Goal: Information Seeking & Learning: Learn about a topic

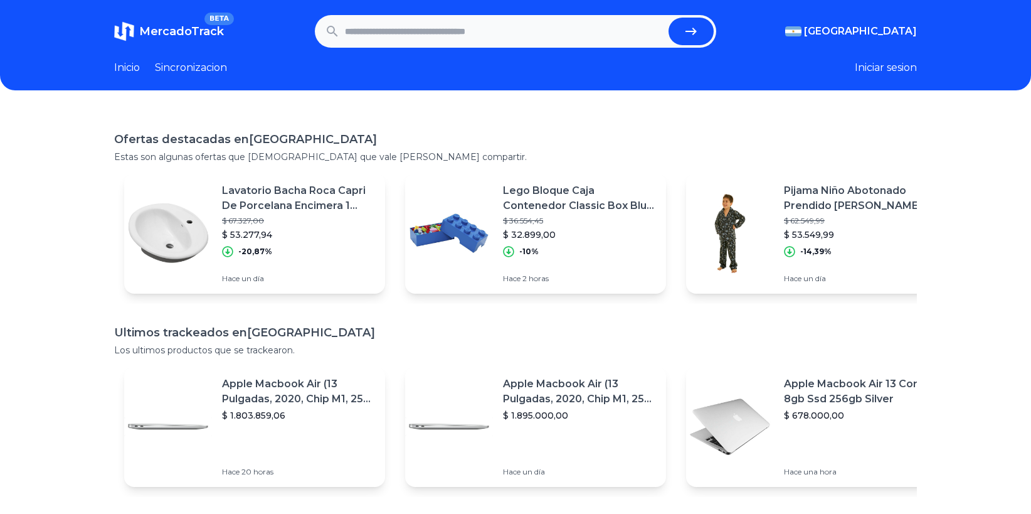
click at [183, 65] on link "Sincronizacion" at bounding box center [191, 67] width 72 height 15
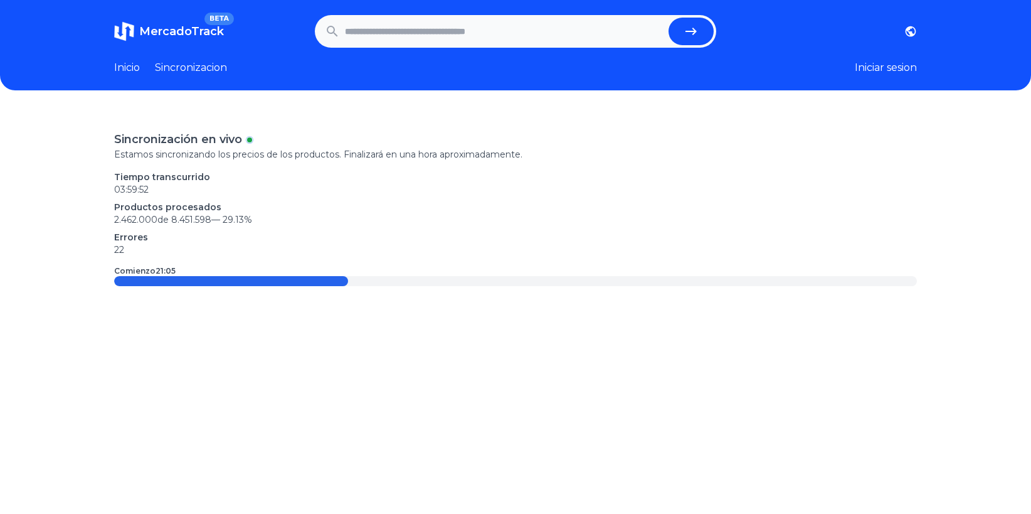
click at [136, 67] on link "Inicio" at bounding box center [127, 67] width 26 height 15
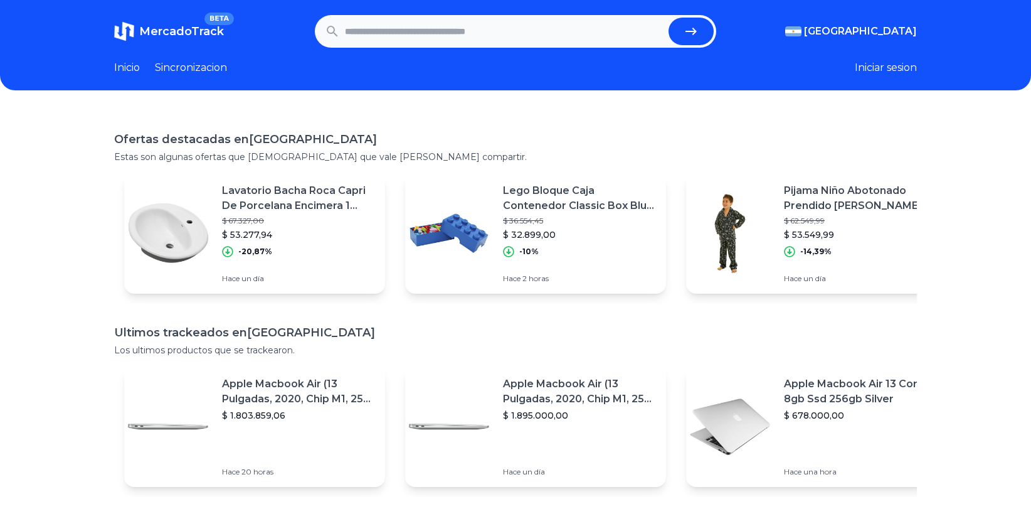
click at [443, 26] on input "text" at bounding box center [504, 32] width 319 height 28
type input "***"
click at [669, 18] on button "submit" at bounding box center [691, 32] width 45 height 28
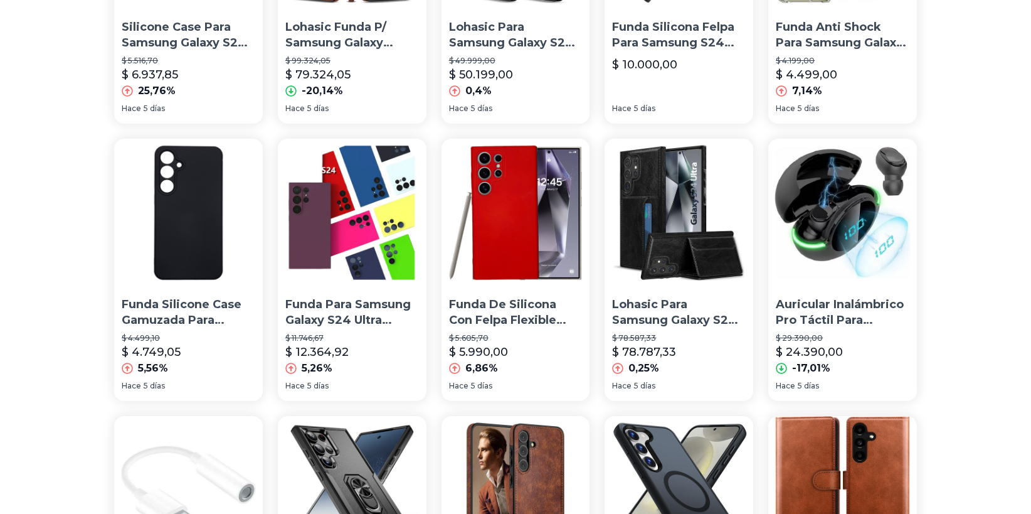
scroll to position [547, 0]
click at [219, 272] on img at bounding box center [188, 213] width 149 height 149
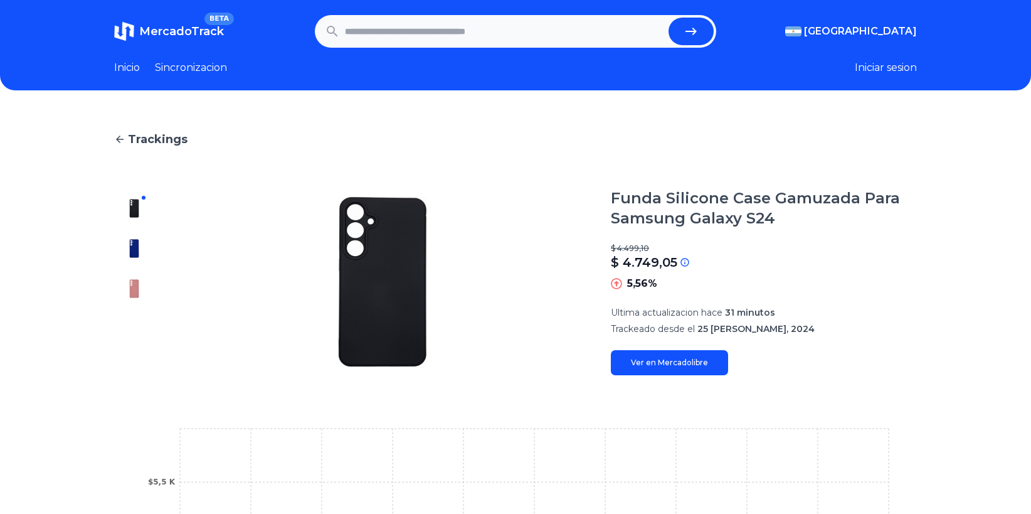
click at [692, 362] on link "Ver en Mercadolibre" at bounding box center [669, 362] width 117 height 25
click at [120, 137] on icon at bounding box center [119, 139] width 11 height 11
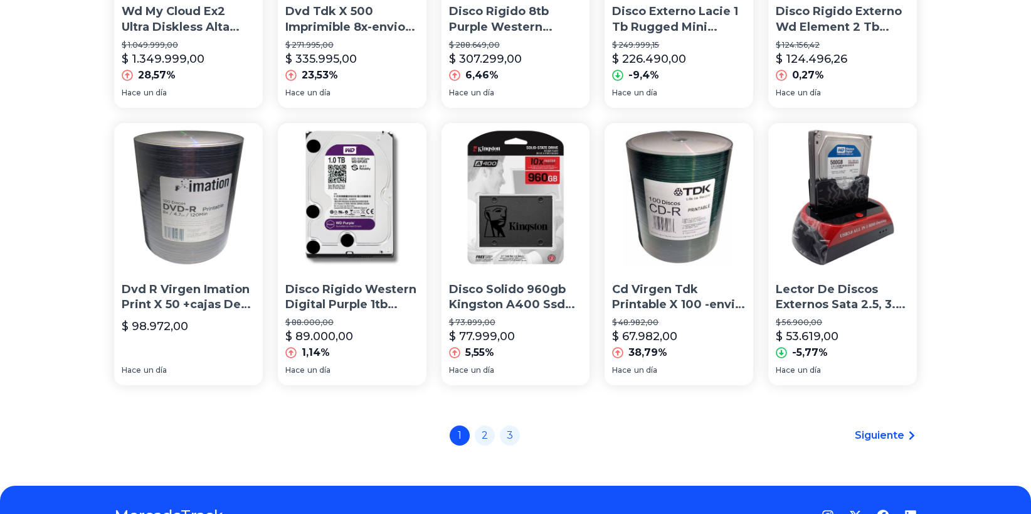
scroll to position [907, 0]
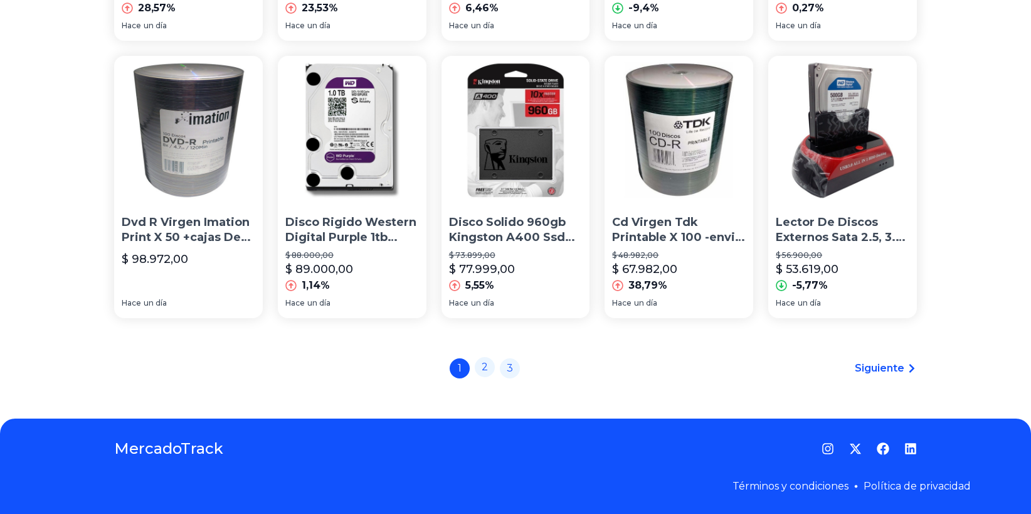
click at [488, 368] on link "2" at bounding box center [485, 367] width 20 height 20
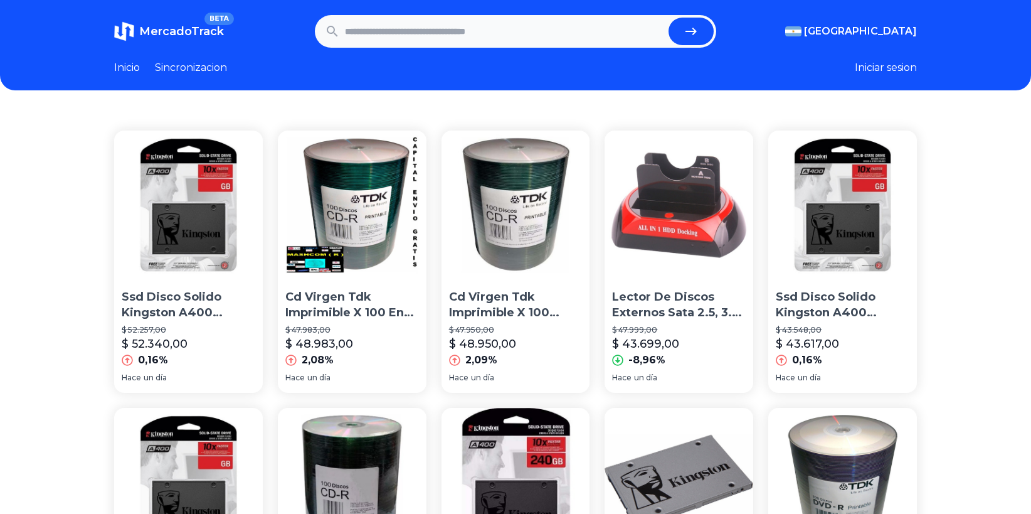
click at [418, 36] on input "text" at bounding box center [504, 32] width 319 height 28
type input "********"
click at [669, 18] on button "submit" at bounding box center [691, 32] width 45 height 28
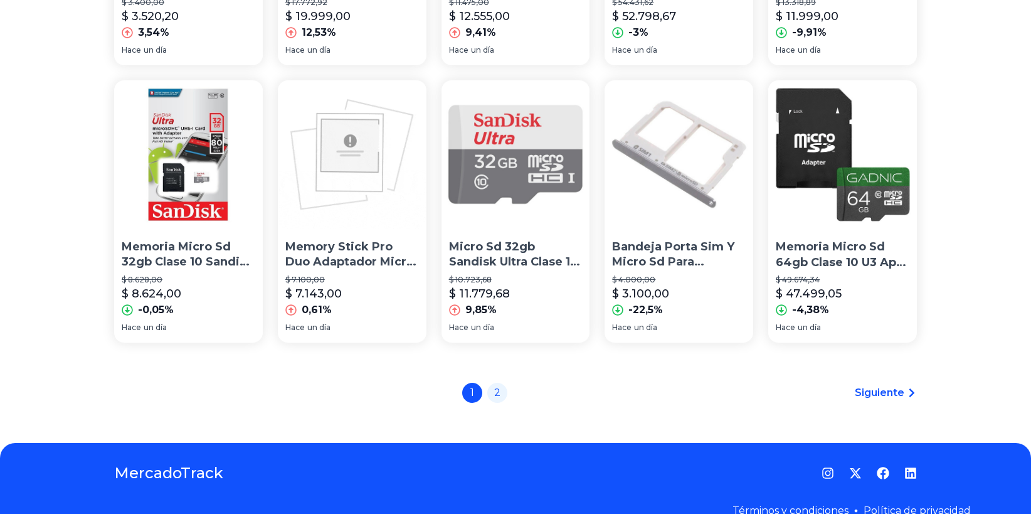
scroll to position [883, 0]
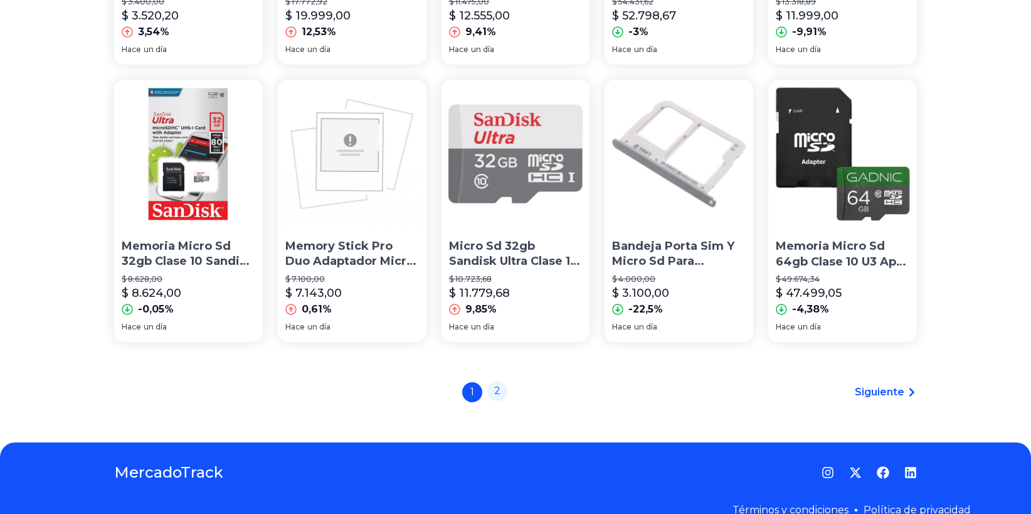
click at [507, 394] on link "2" at bounding box center [497, 391] width 20 height 20
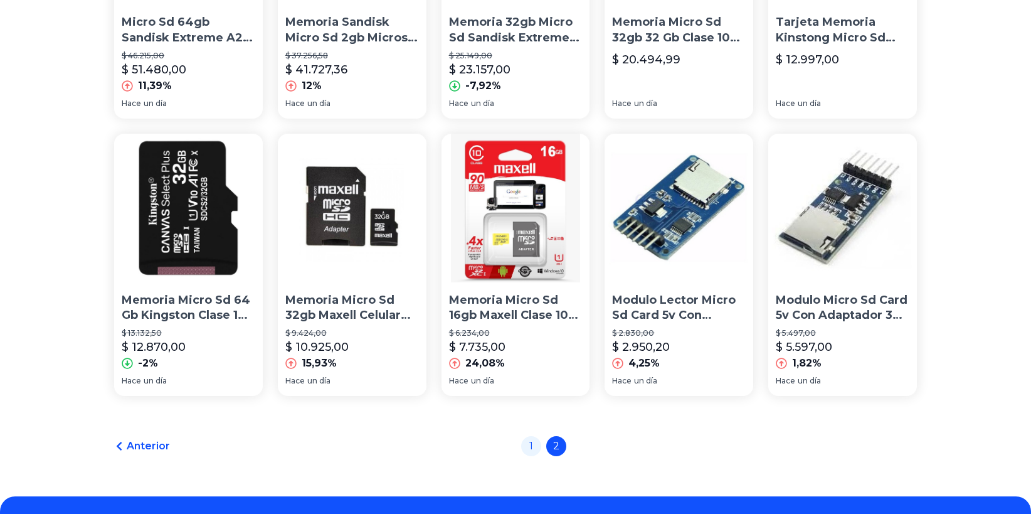
scroll to position [830, 0]
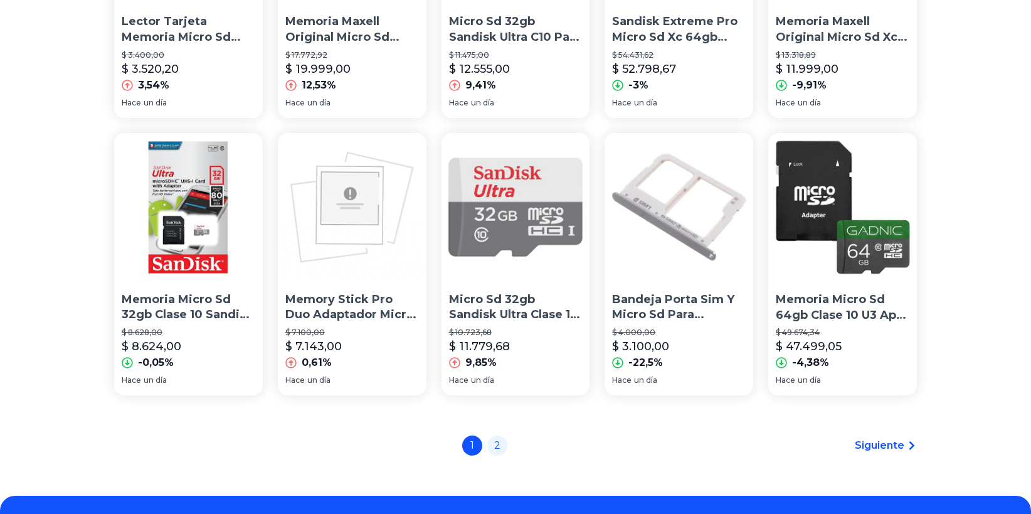
scroll to position [883, 0]
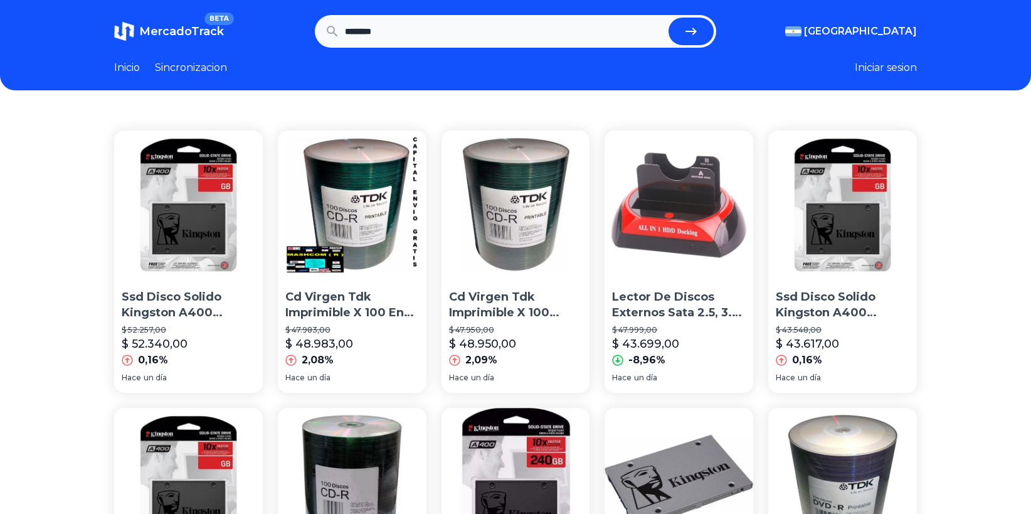
click at [425, 39] on input "********" at bounding box center [504, 32] width 319 height 28
type input "*"
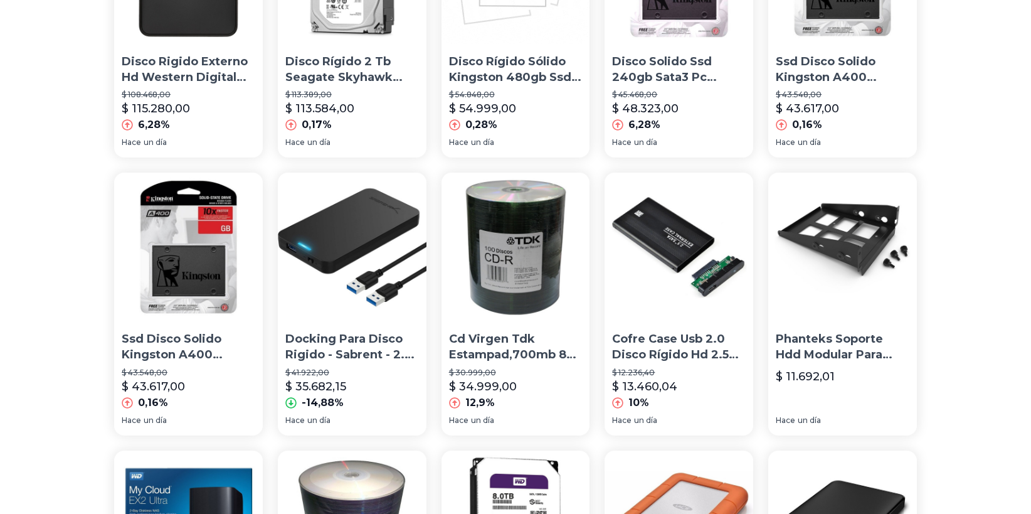
scroll to position [907, 0]
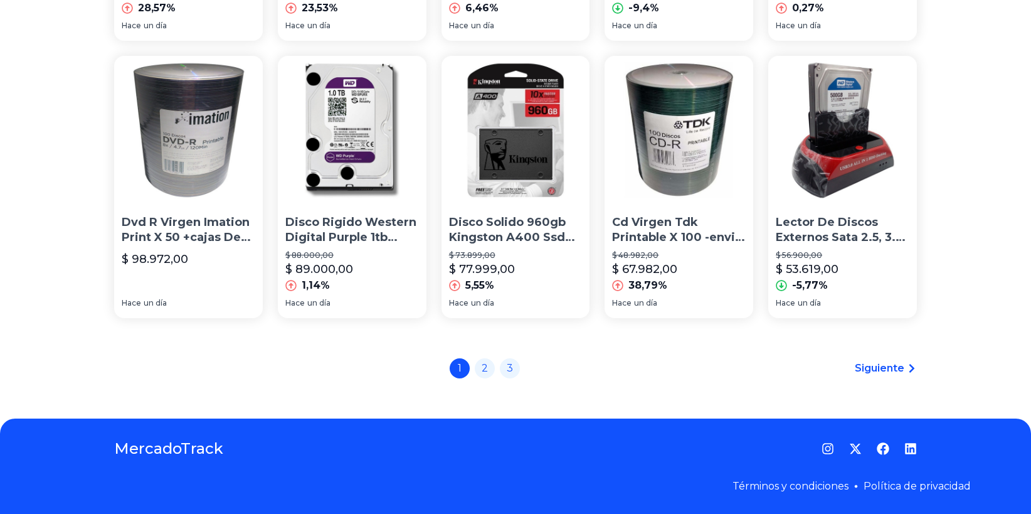
click at [191, 446] on h1 "MercadoTrack" at bounding box center [168, 449] width 109 height 20
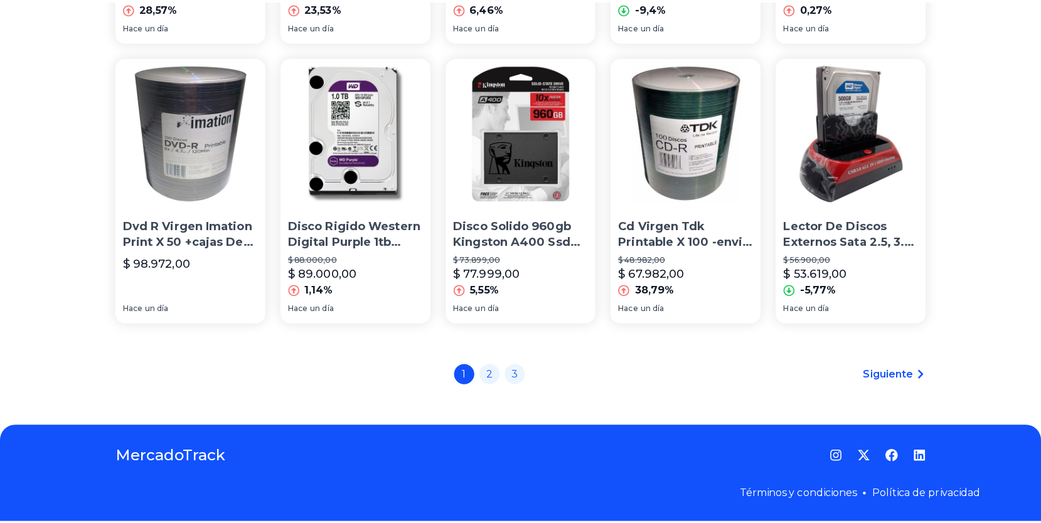
scroll to position [0, 0]
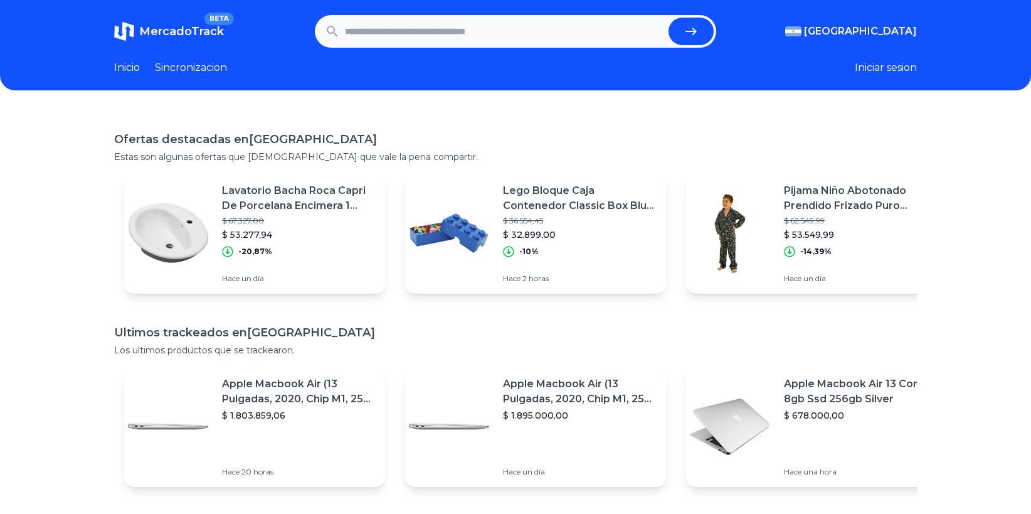
click at [491, 33] on input "text" at bounding box center [504, 32] width 319 height 28
type input "****"
click at [669, 18] on button "submit" at bounding box center [691, 32] width 45 height 28
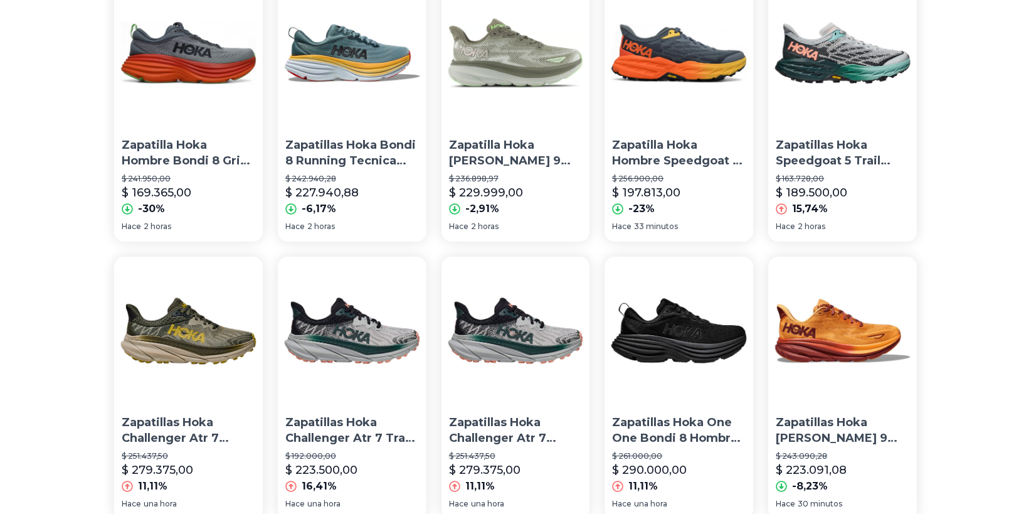
scroll to position [426, 0]
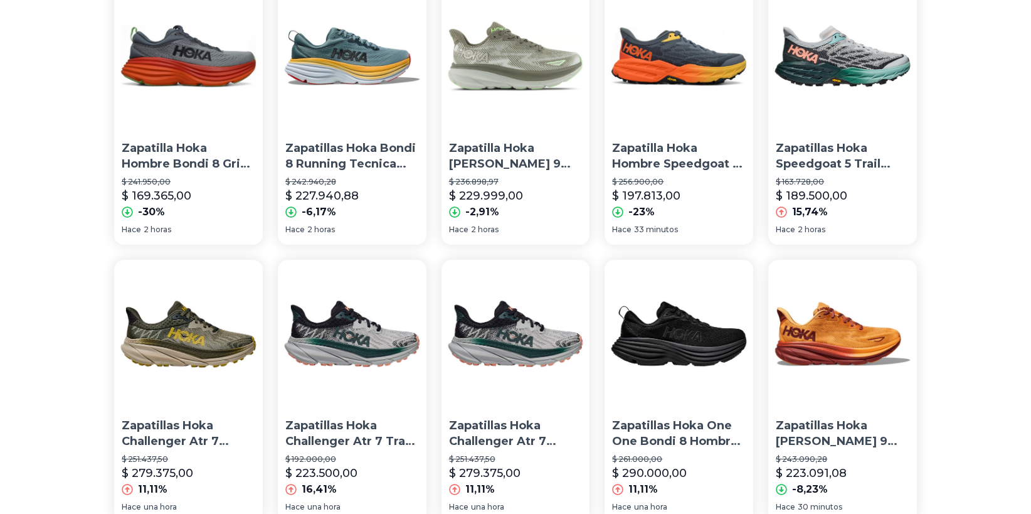
click at [184, 58] on img at bounding box center [188, 56] width 149 height 149
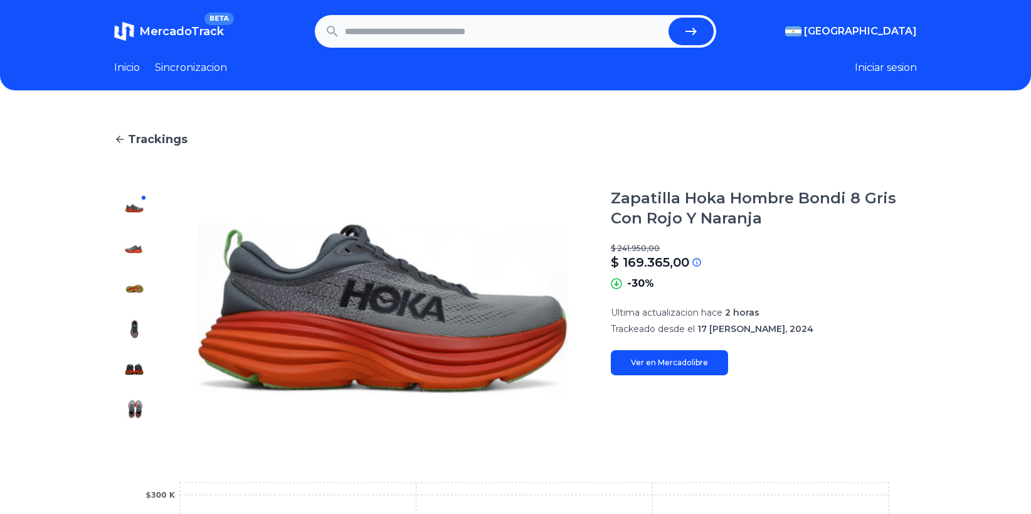
click at [144, 249] on img at bounding box center [134, 248] width 20 height 20
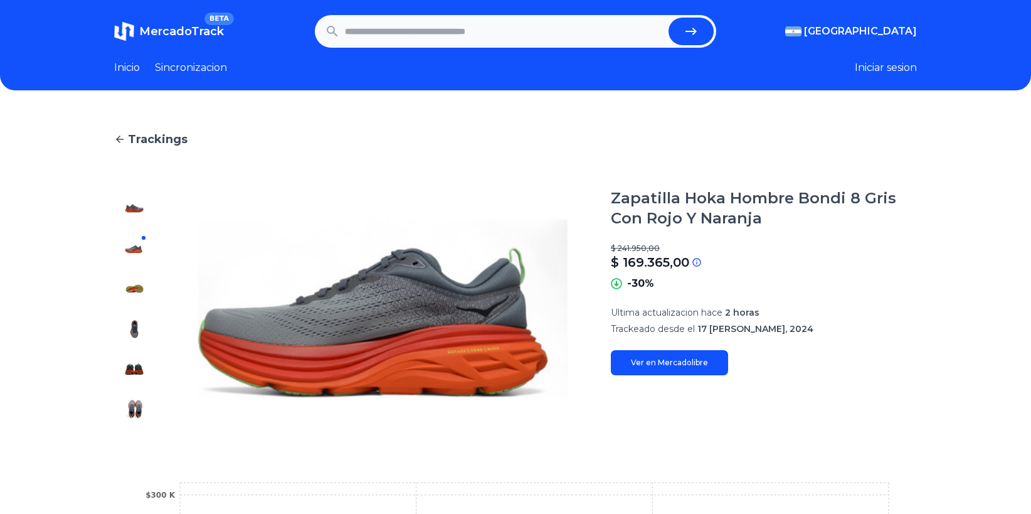
click at [132, 282] on img at bounding box center [134, 289] width 20 height 20
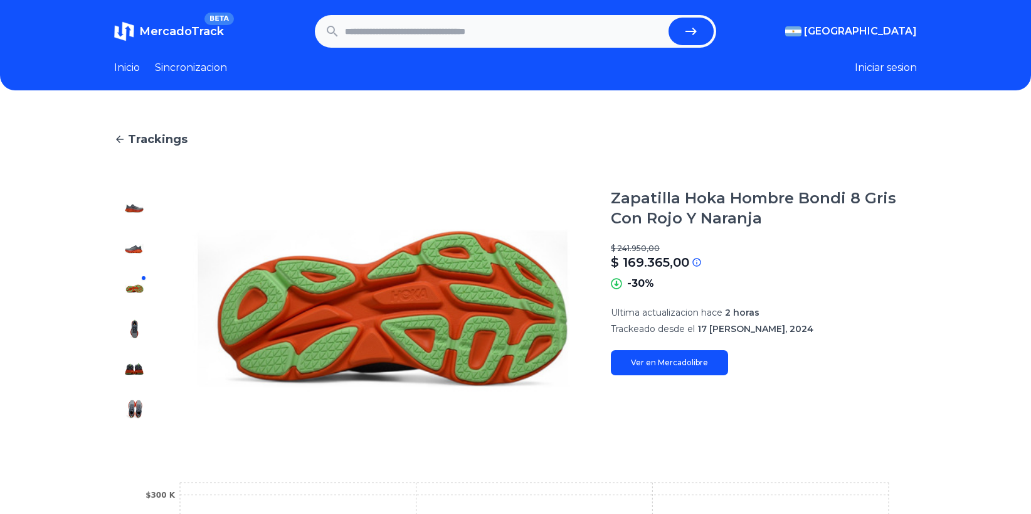
click at [140, 311] on div at bounding box center [134, 308] width 40 height 241
click at [141, 329] on img at bounding box center [134, 329] width 20 height 20
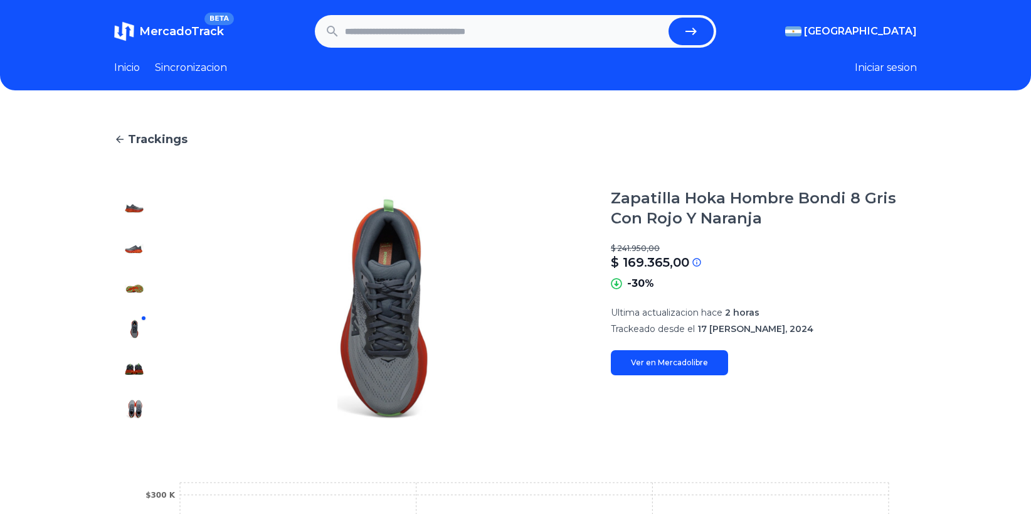
click at [141, 360] on img at bounding box center [134, 369] width 20 height 20
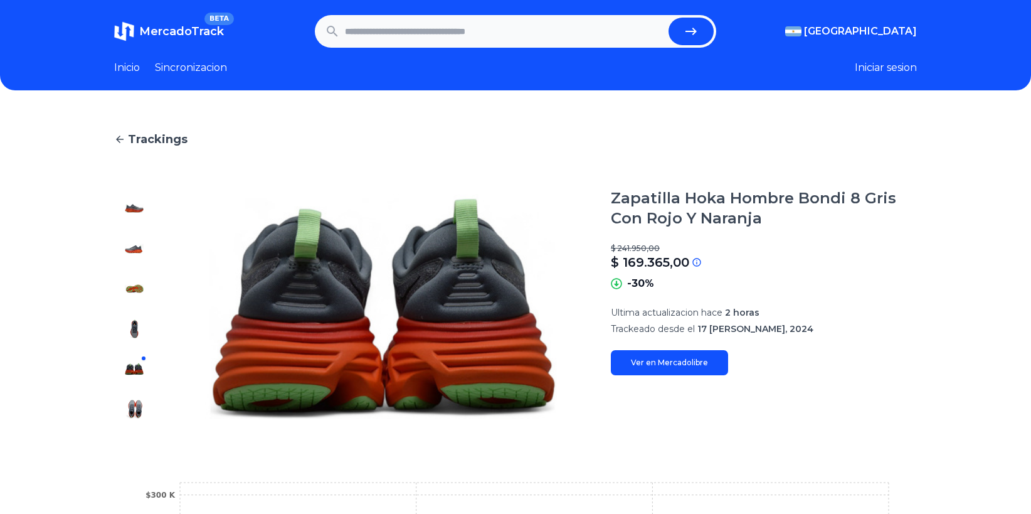
click at [138, 398] on div at bounding box center [134, 308] width 40 height 241
click at [138, 408] on img at bounding box center [134, 409] width 20 height 20
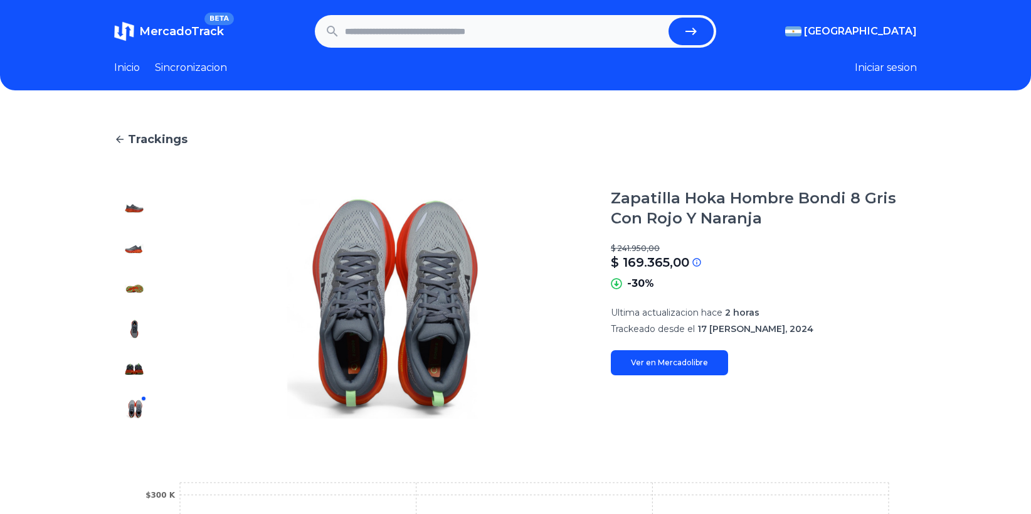
click at [141, 250] on img at bounding box center [134, 248] width 20 height 20
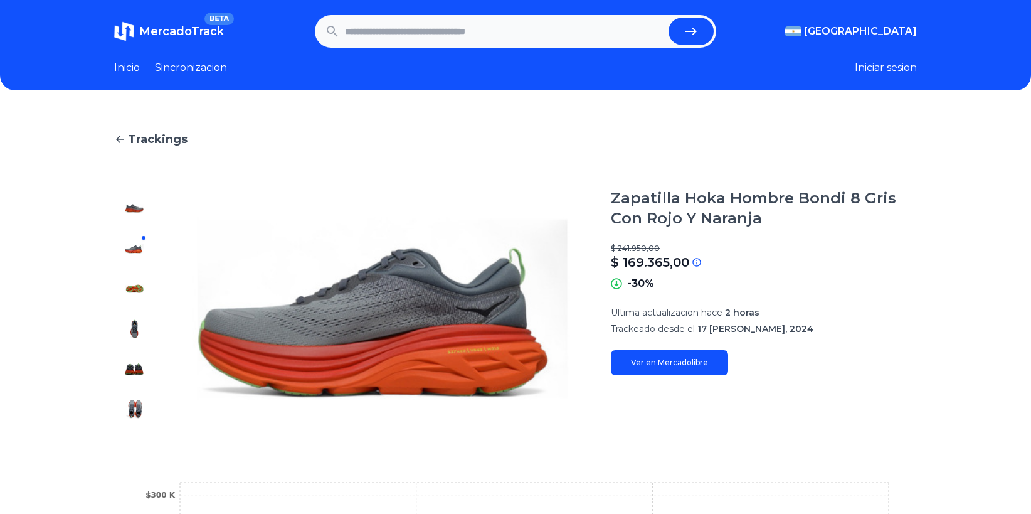
click at [138, 211] on img at bounding box center [134, 208] width 20 height 20
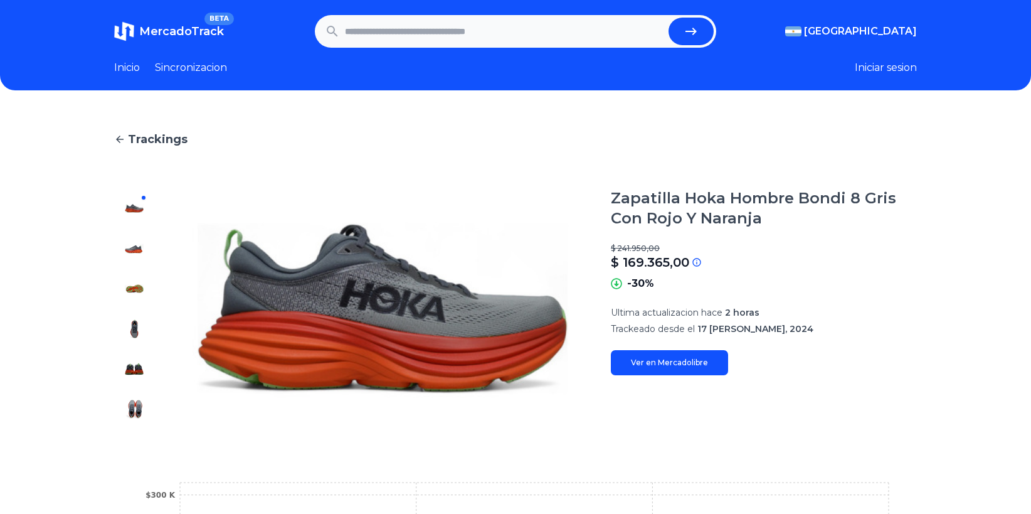
type input "****"
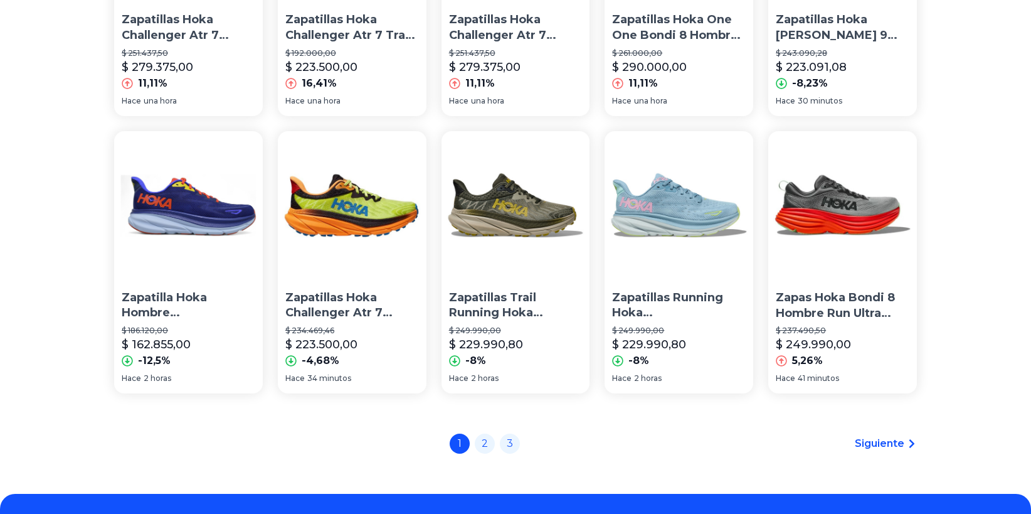
scroll to position [833, 0]
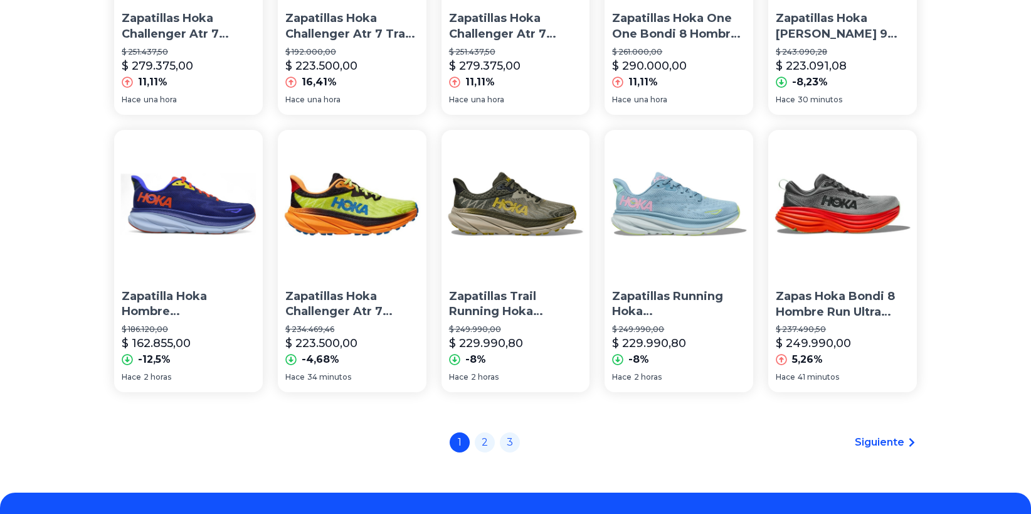
click at [196, 211] on img at bounding box center [188, 204] width 149 height 149
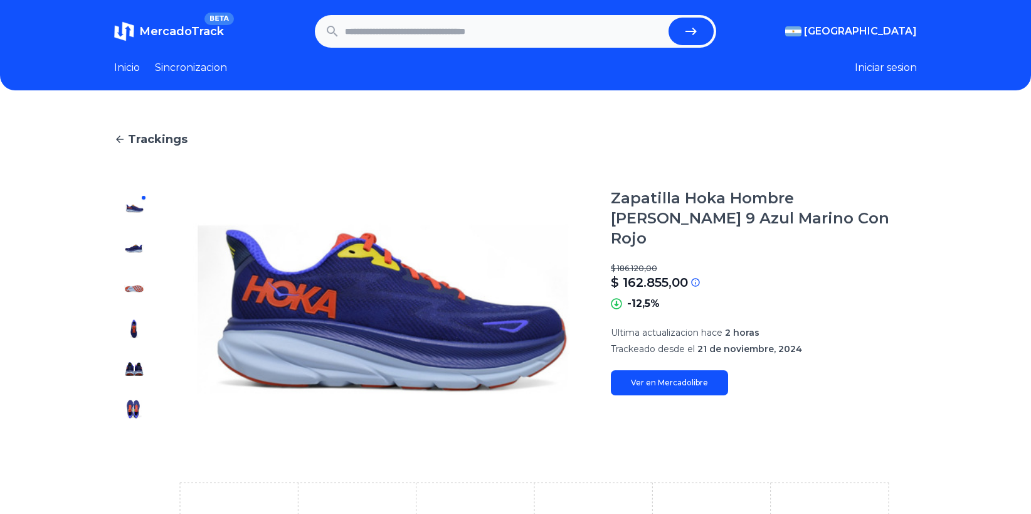
click at [139, 250] on img at bounding box center [134, 248] width 20 height 20
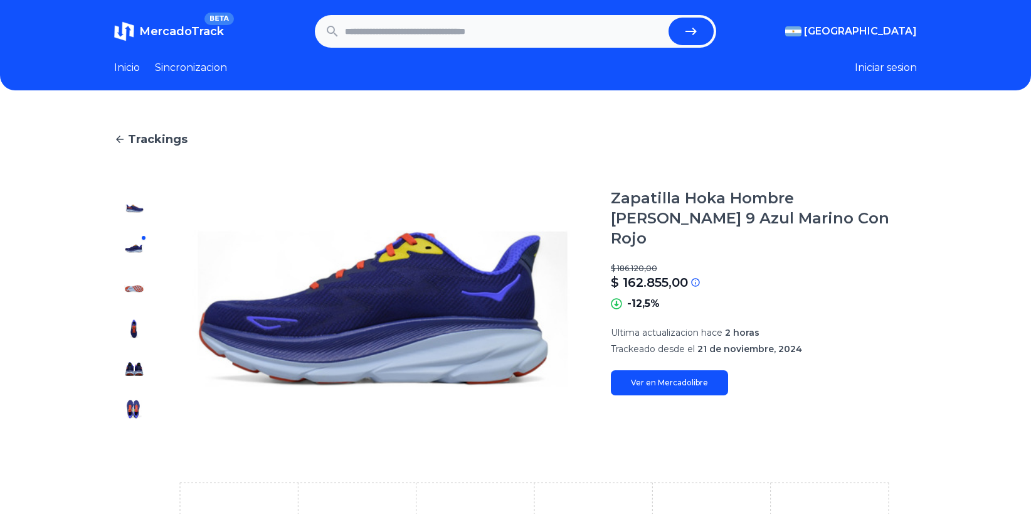
click at [140, 281] on img at bounding box center [134, 289] width 20 height 20
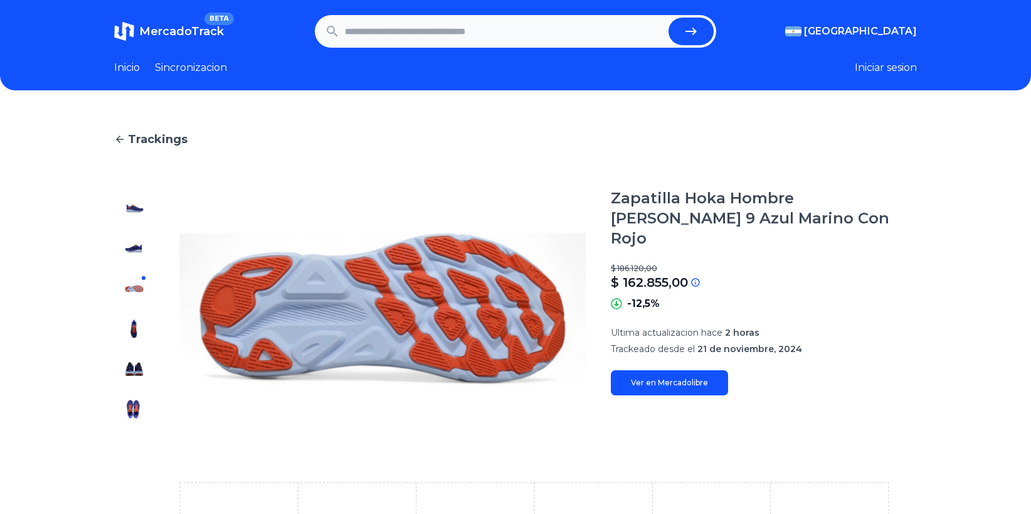
click at [142, 326] on img at bounding box center [134, 329] width 20 height 20
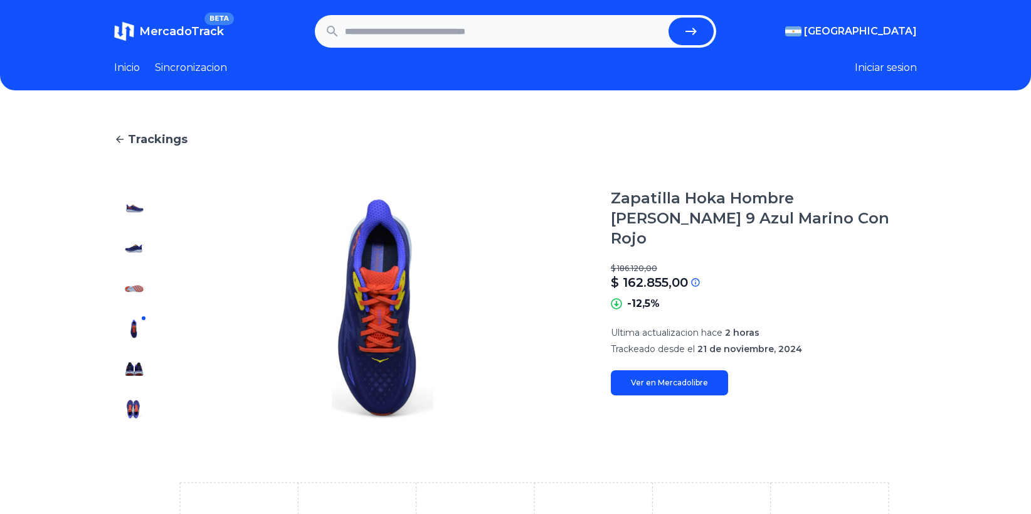
click at [137, 367] on img at bounding box center [134, 369] width 20 height 20
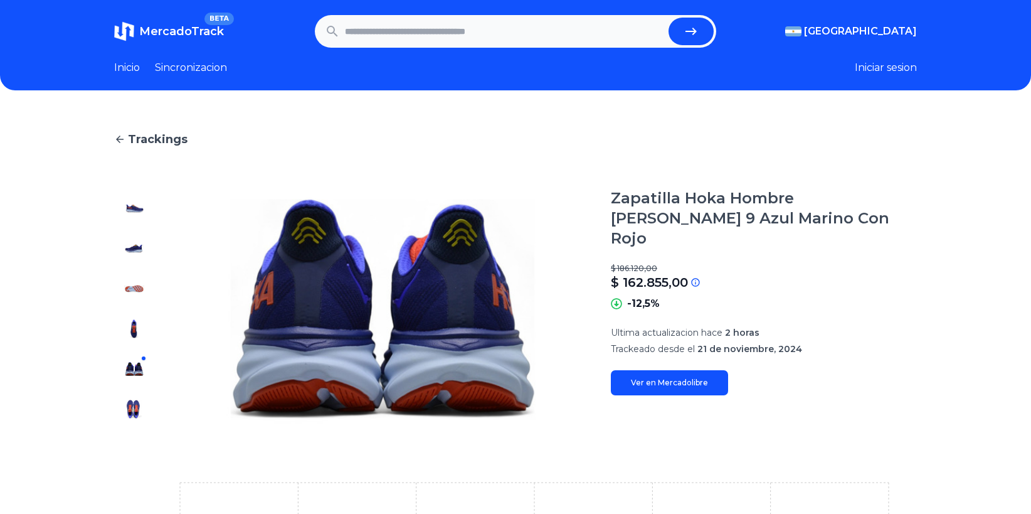
type input "****"
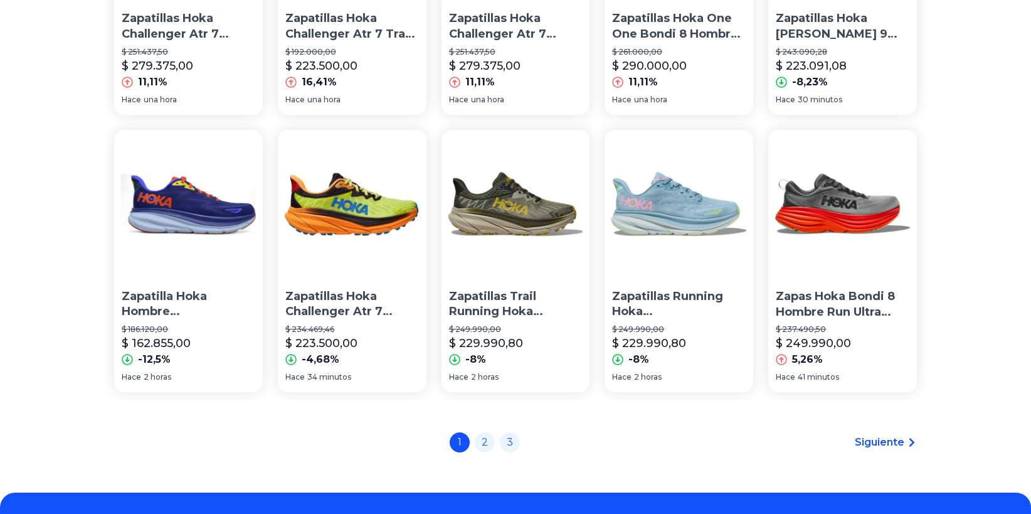
scroll to position [907, 0]
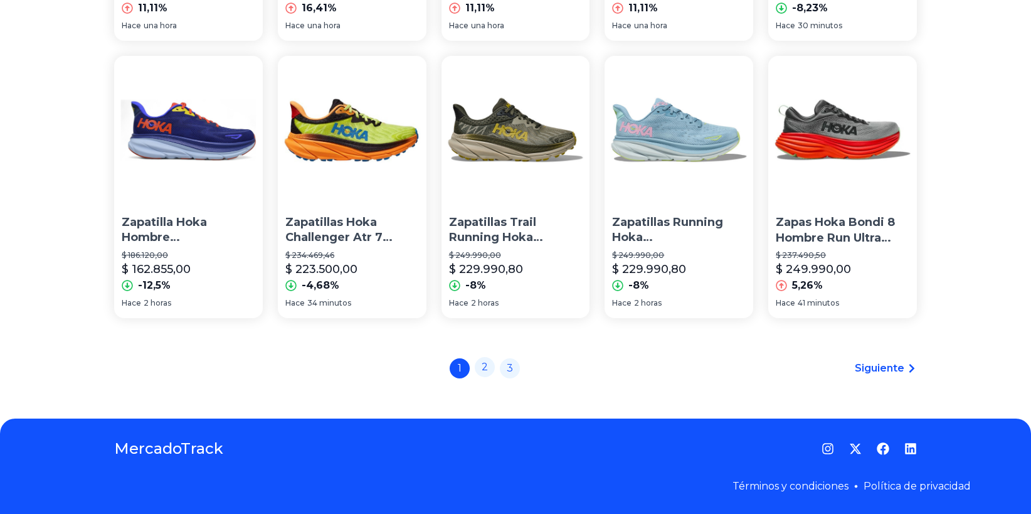
click at [490, 373] on link "2" at bounding box center [485, 367] width 20 height 20
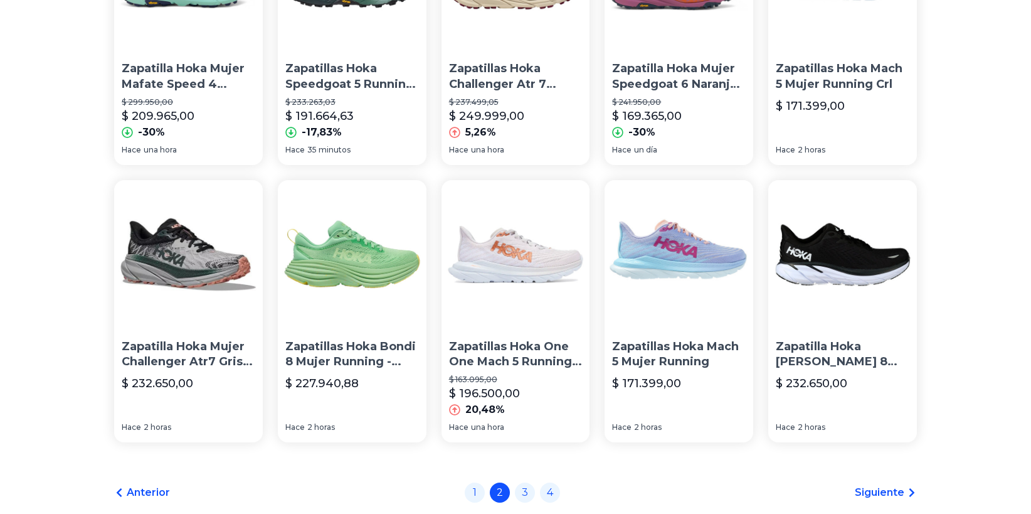
scroll to position [907, 0]
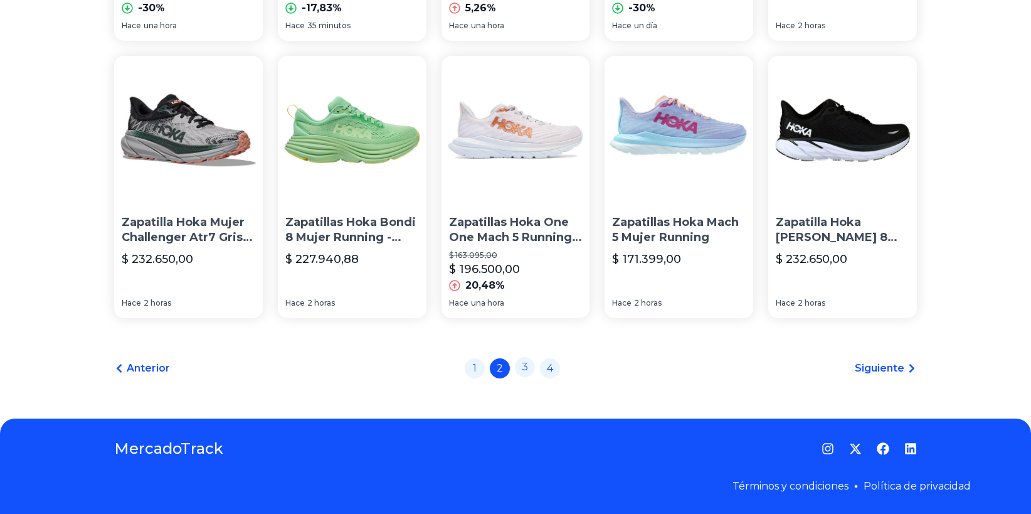
click at [532, 367] on link "3" at bounding box center [525, 367] width 20 height 20
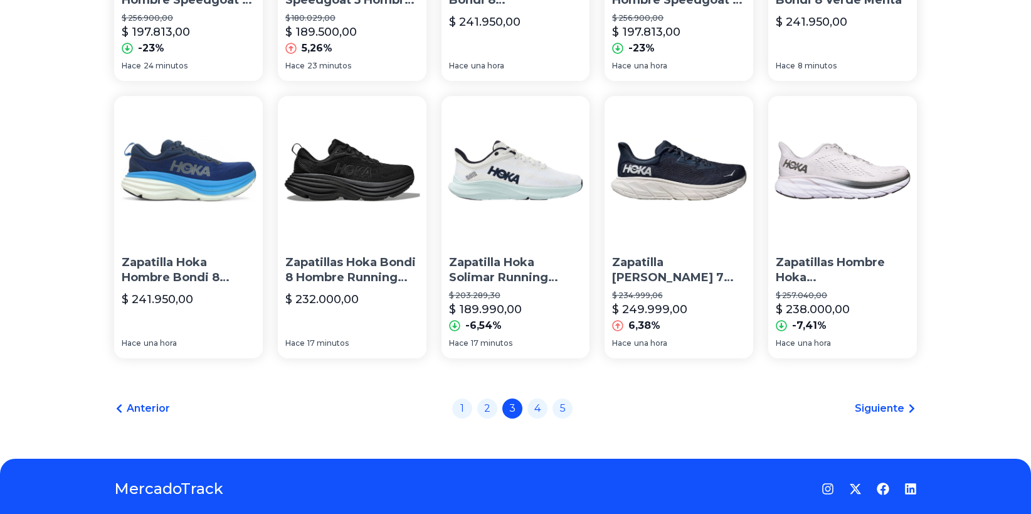
scroll to position [907, 0]
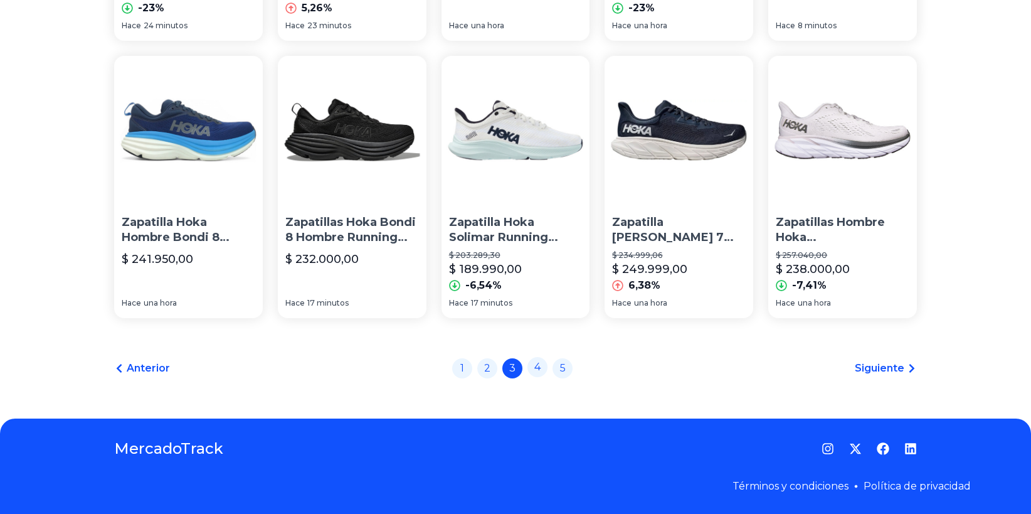
click at [537, 366] on link "4" at bounding box center [538, 367] width 20 height 20
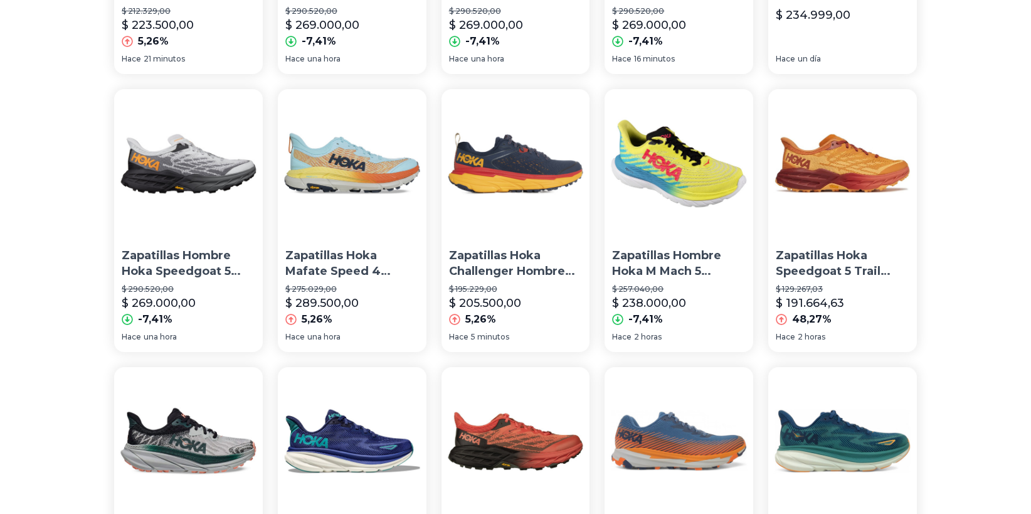
scroll to position [317, 0]
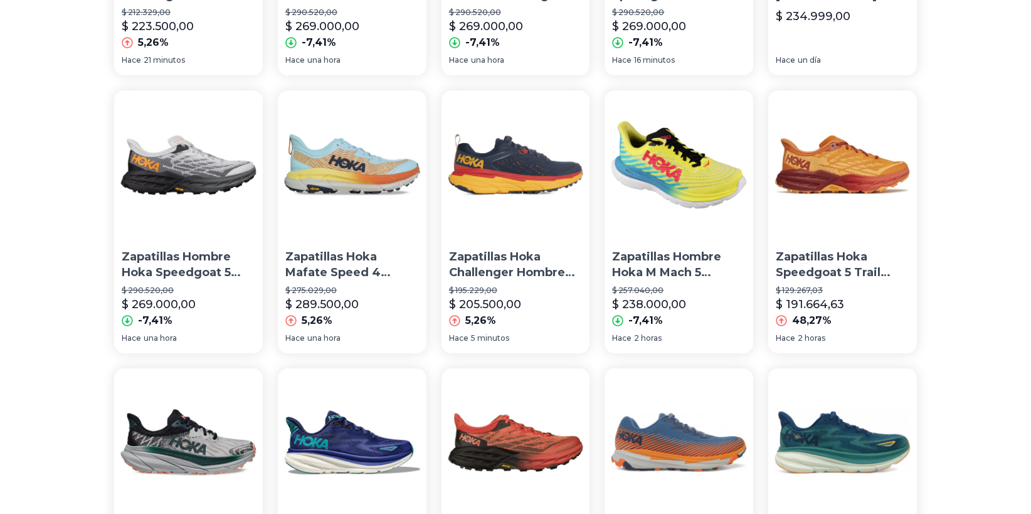
click at [516, 177] on img at bounding box center [516, 164] width 149 height 149
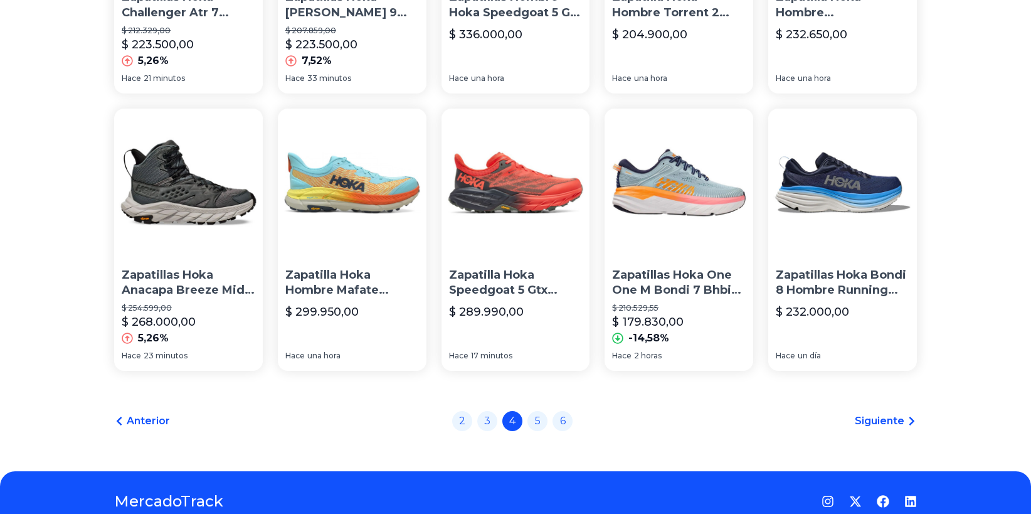
scroll to position [846, 0]
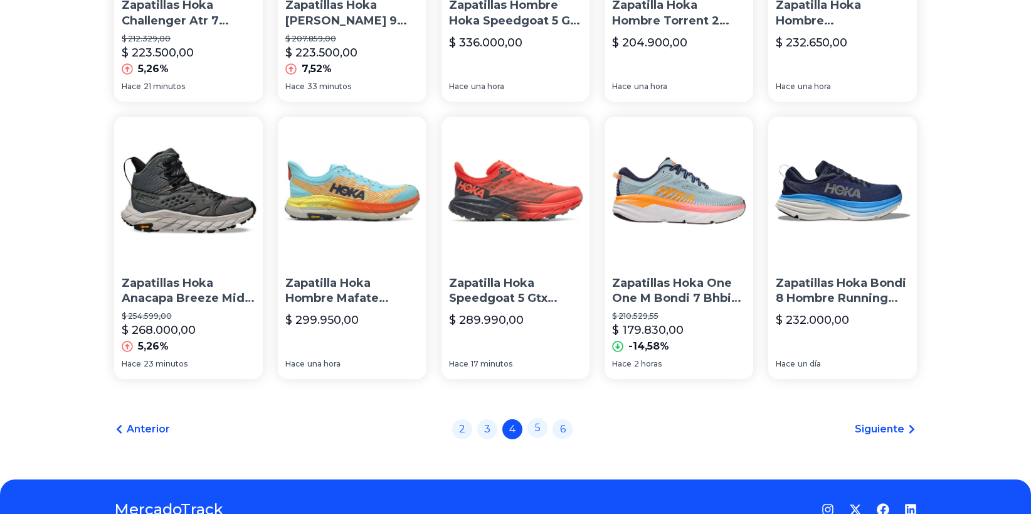
click at [544, 423] on link "5" at bounding box center [538, 428] width 20 height 20
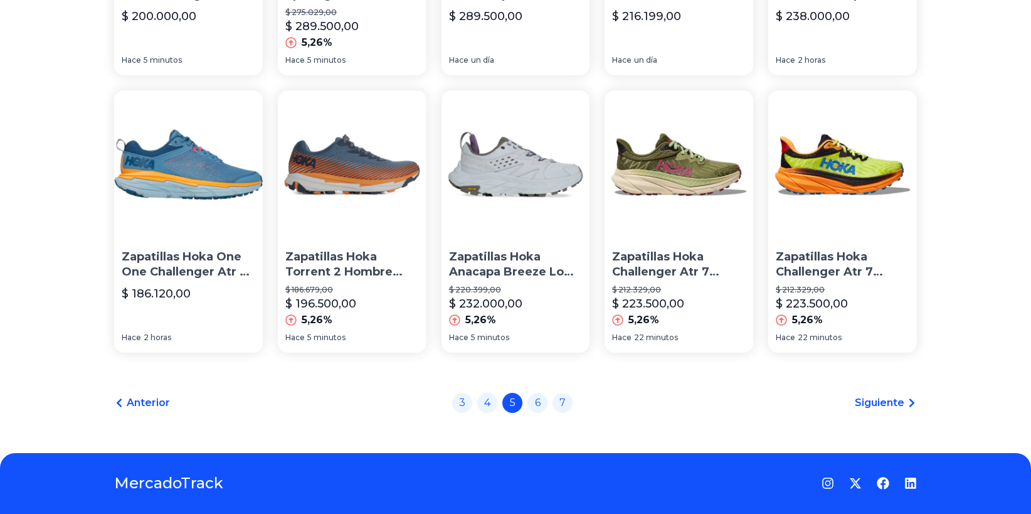
scroll to position [907, 0]
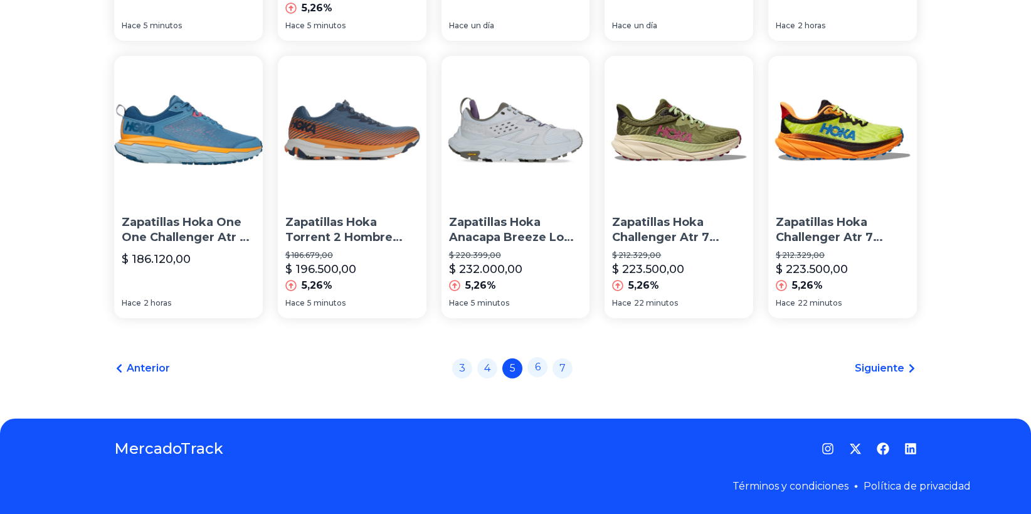
click at [541, 365] on link "6" at bounding box center [538, 367] width 20 height 20
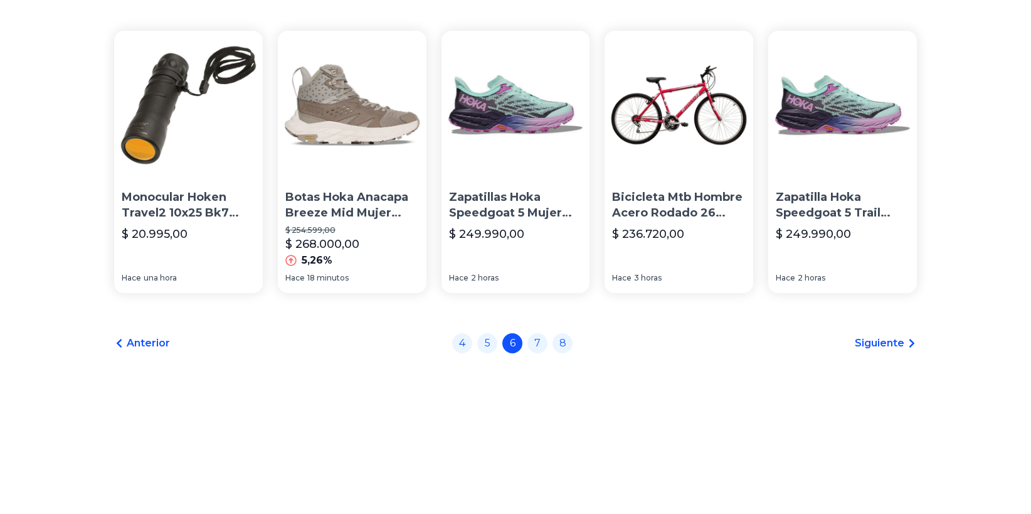
scroll to position [132, 0]
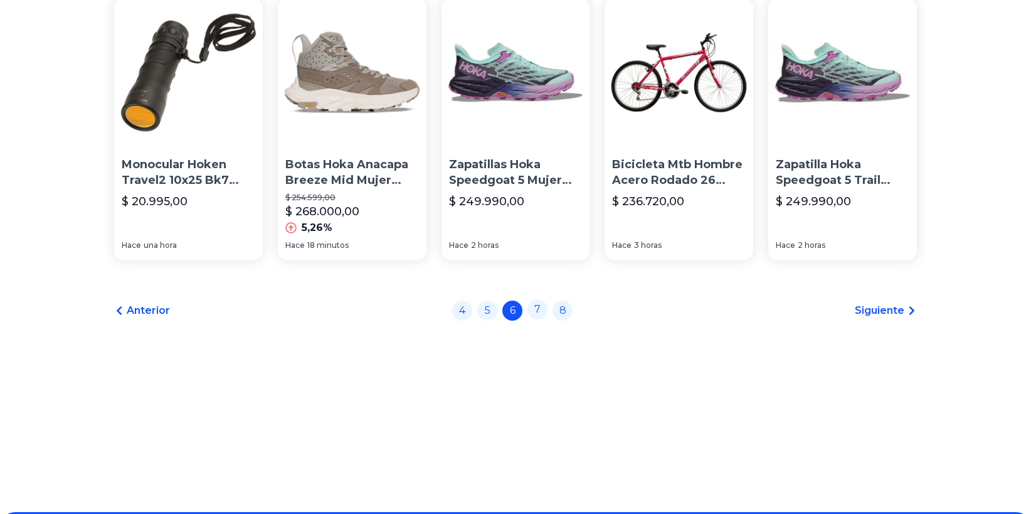
click at [548, 311] on link "7" at bounding box center [538, 309] width 20 height 20
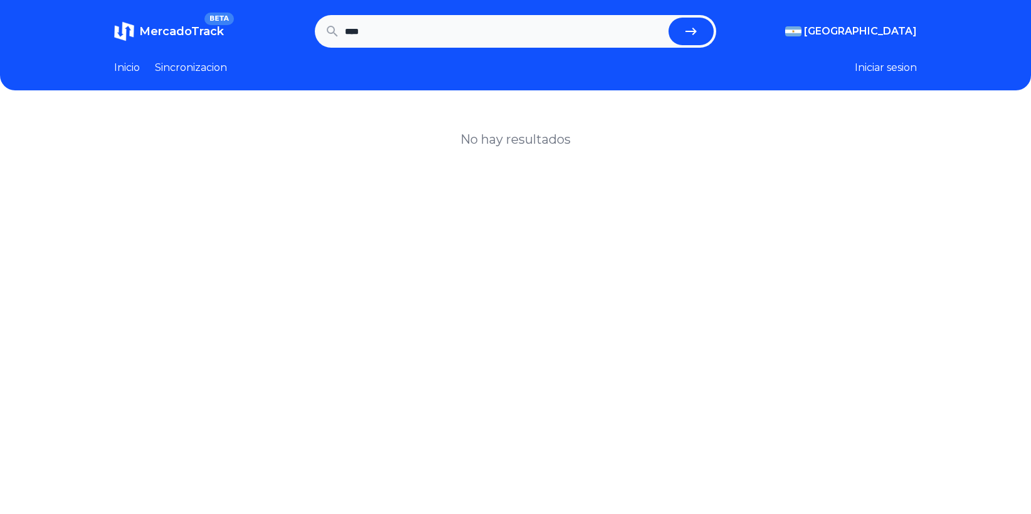
click at [402, 29] on input "****" at bounding box center [504, 32] width 319 height 28
type input "**********"
click at [669, 18] on button "submit" at bounding box center [691, 32] width 45 height 28
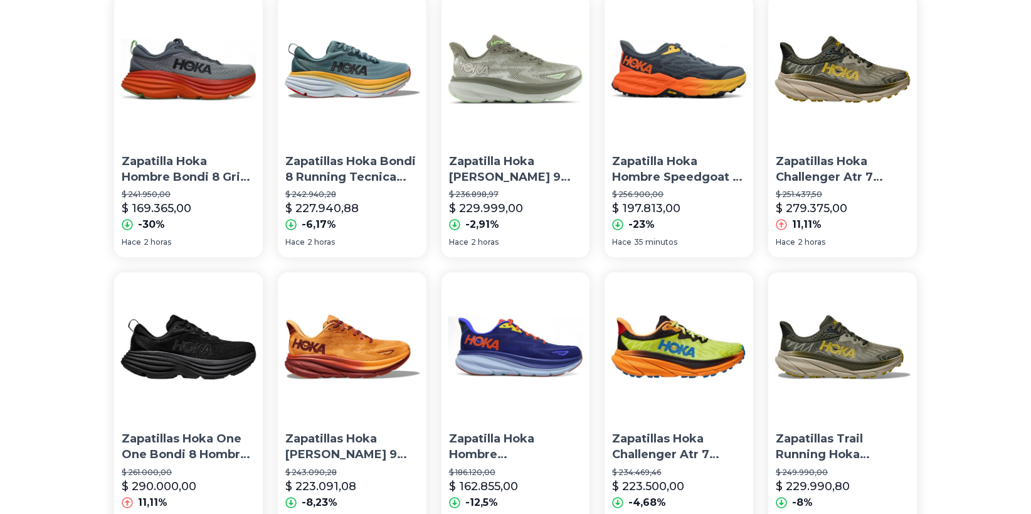
scroll to position [136, 0]
click at [366, 69] on img at bounding box center [352, 69] width 149 height 149
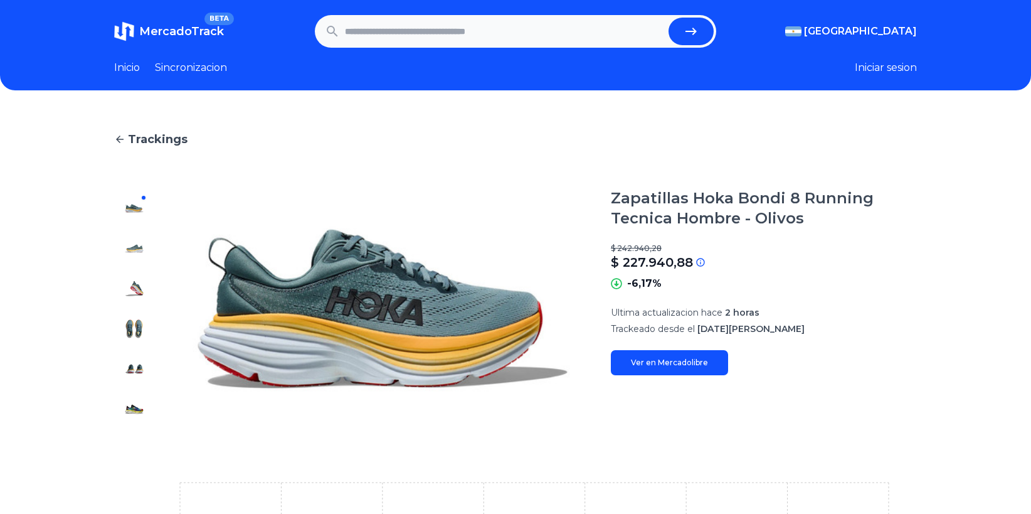
click at [138, 242] on img at bounding box center [134, 248] width 20 height 20
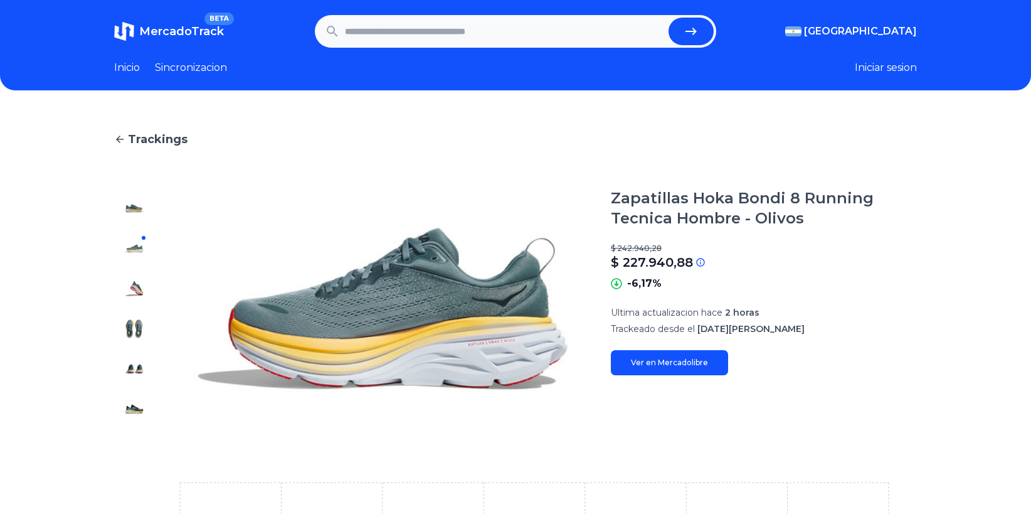
click at [141, 329] on img at bounding box center [134, 329] width 20 height 20
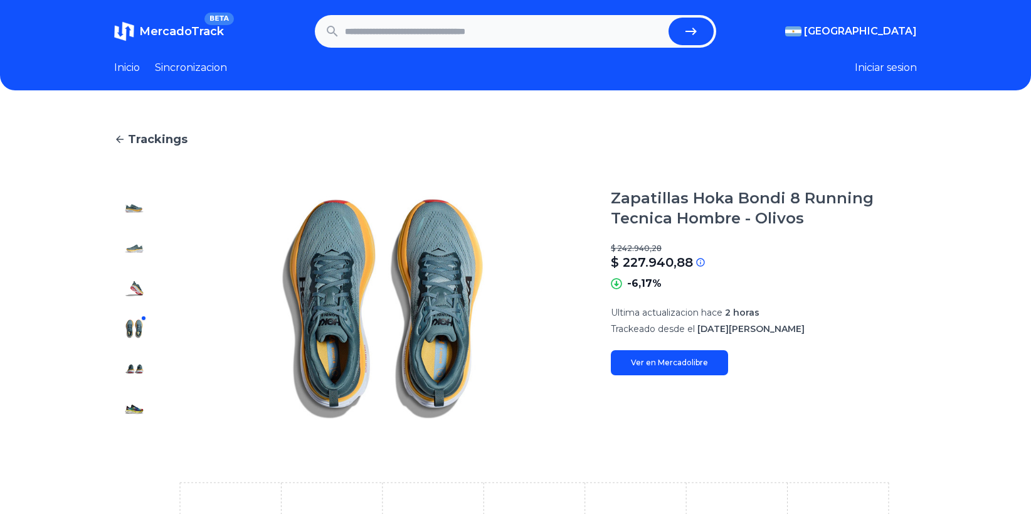
click at [136, 371] on img at bounding box center [134, 369] width 20 height 20
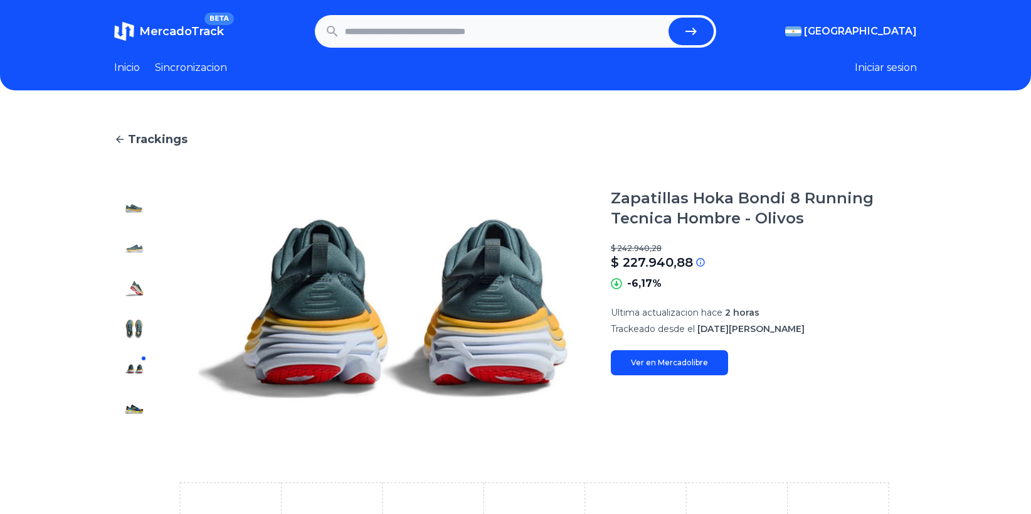
type input "**********"
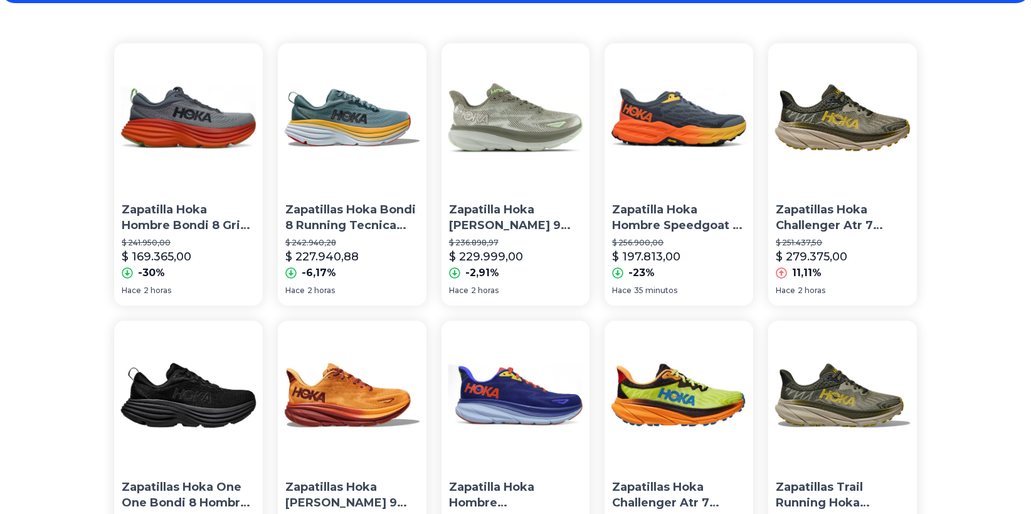
scroll to position [87, 0]
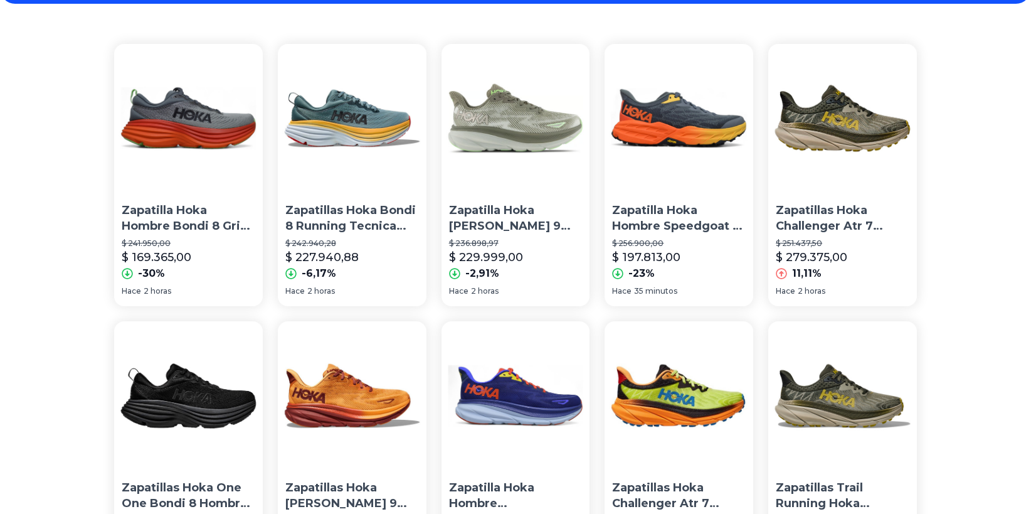
click at [366, 221] on p "Zapatillas Hoka Bondi 8 Running Tecnica Hombre - Olivos" at bounding box center [352, 218] width 134 height 31
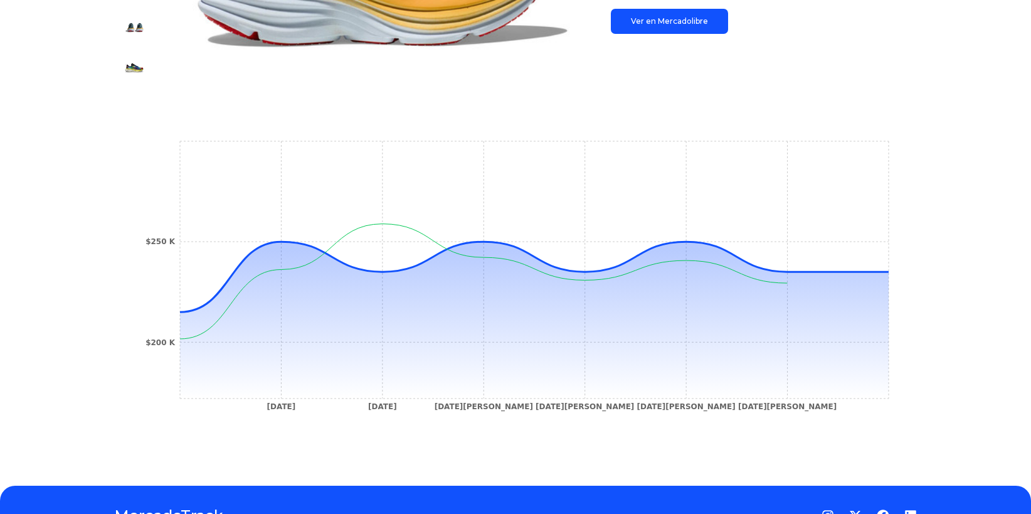
scroll to position [343, 2]
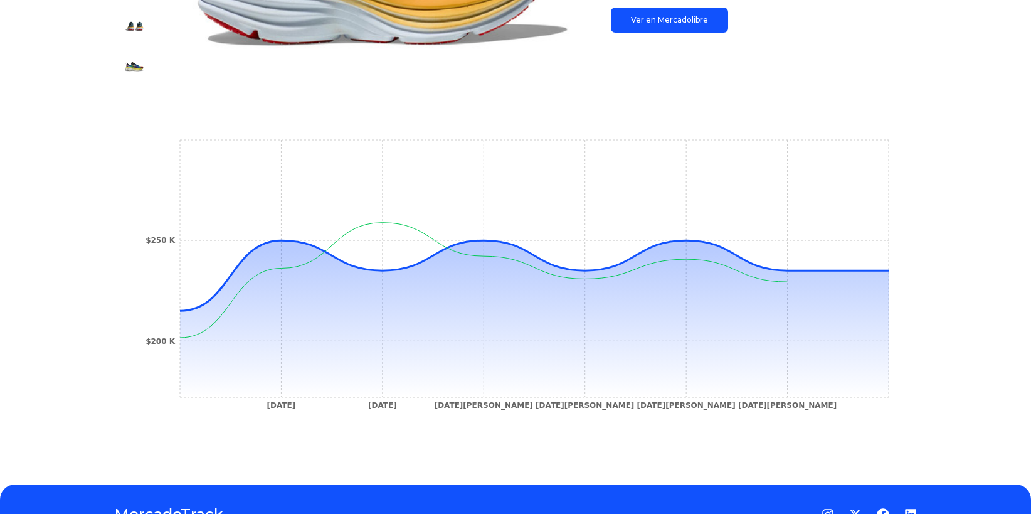
click at [676, 24] on link "Ver en Mercadolibre" at bounding box center [669, 20] width 117 height 25
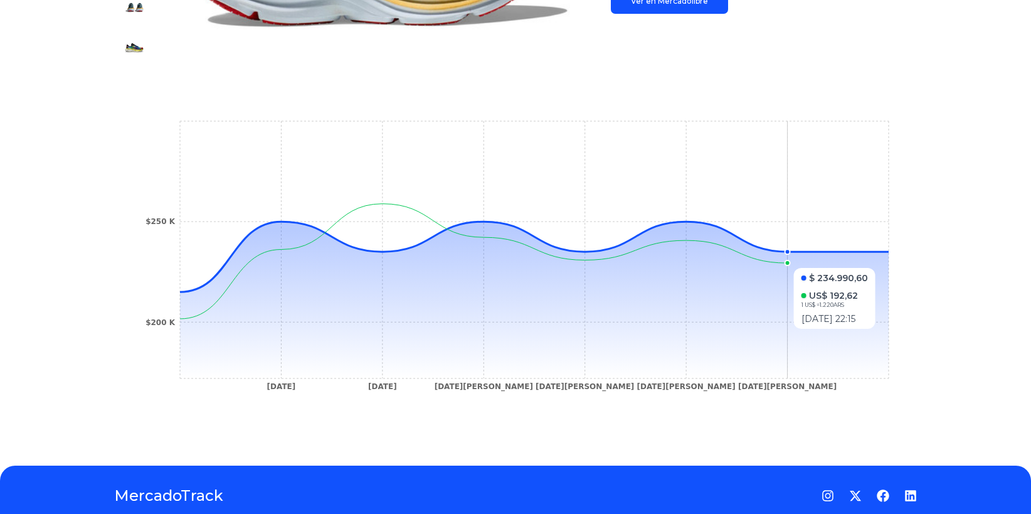
scroll to position [361, 2]
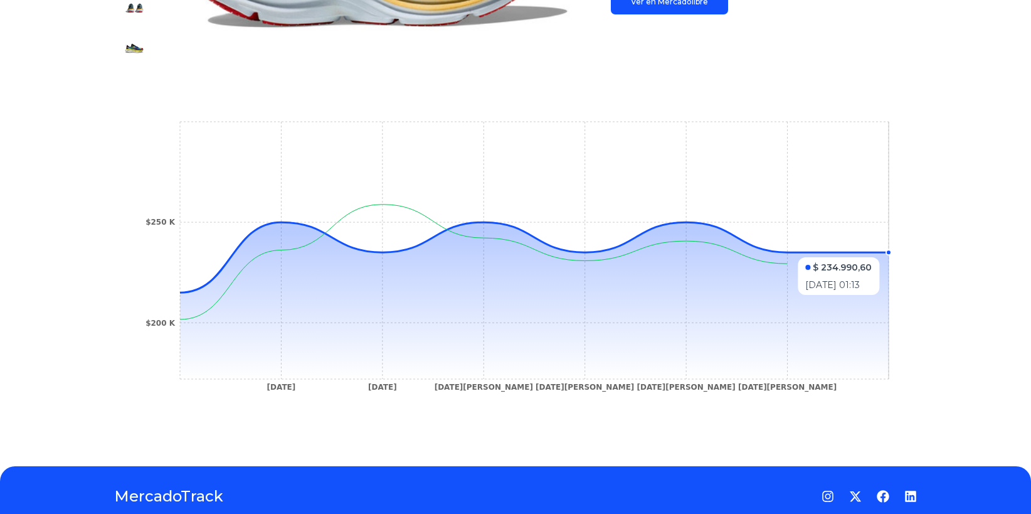
click at [891, 250] on circle at bounding box center [889, 252] width 5 height 5
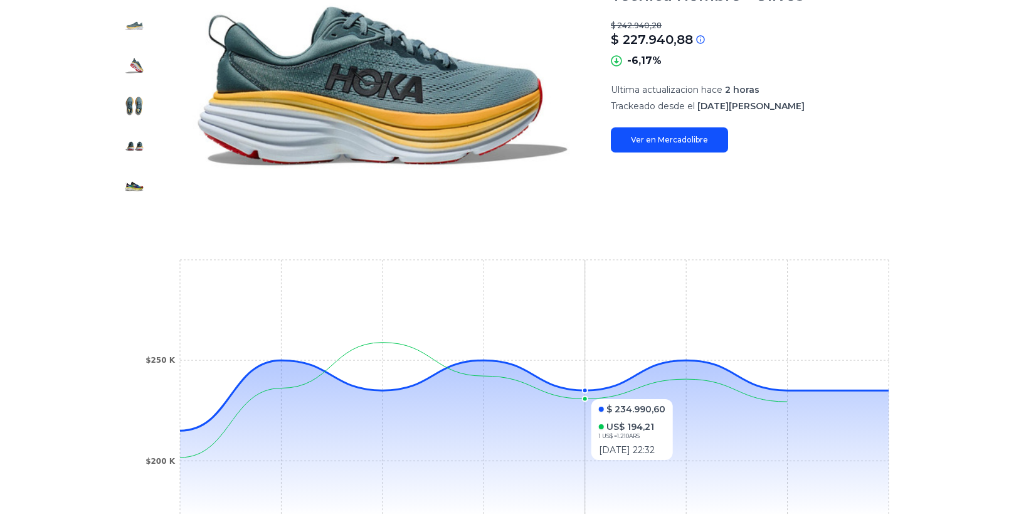
scroll to position [188, 9]
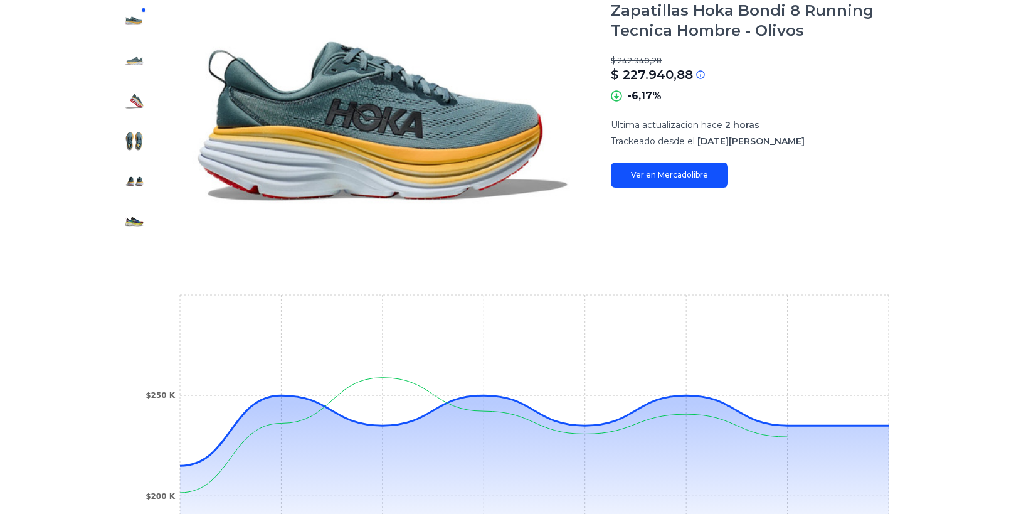
click at [668, 179] on link "Ver en Mercadolibre" at bounding box center [669, 174] width 117 height 25
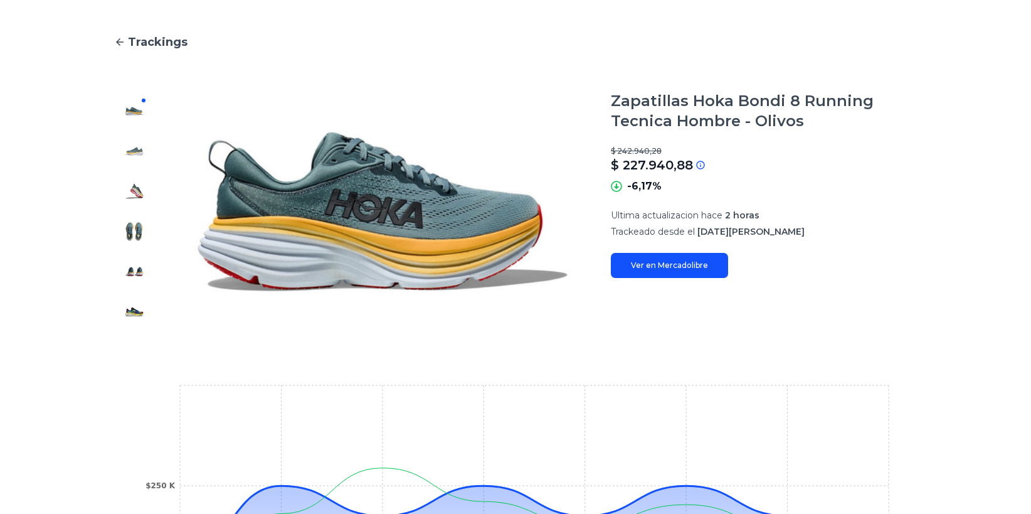
scroll to position [96, 9]
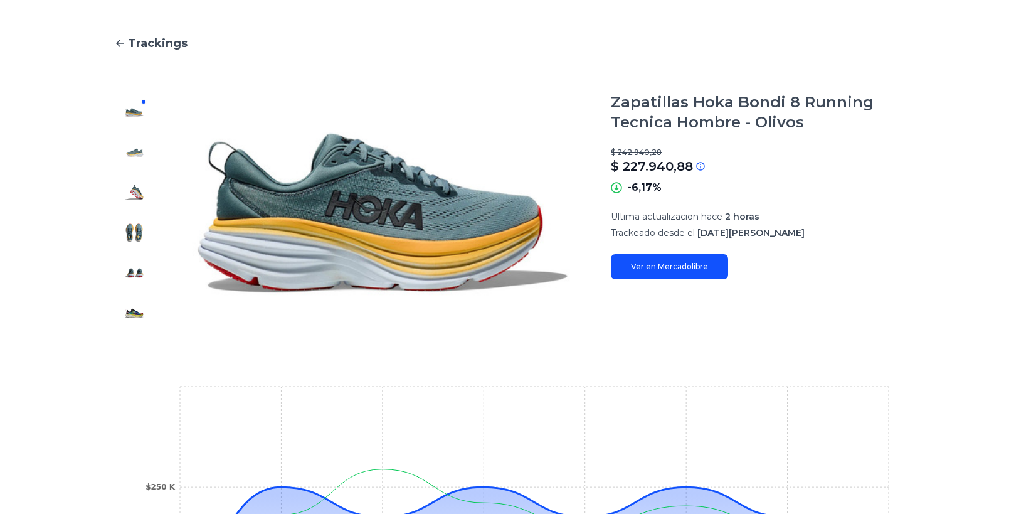
click at [116, 44] on icon at bounding box center [120, 44] width 8 height 8
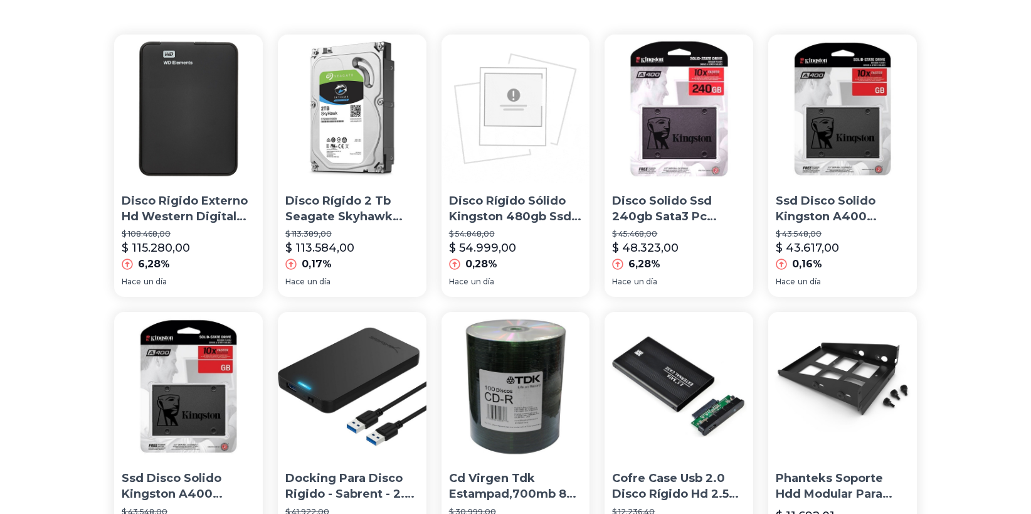
scroll to position [0, 9]
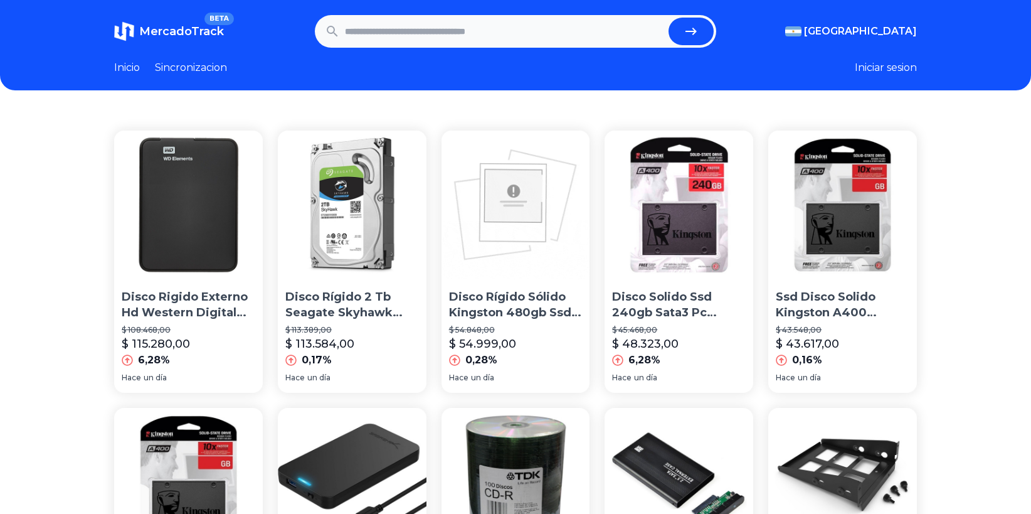
click at [435, 29] on input "text" at bounding box center [504, 32] width 319 height 28
type input "*"
type input "**********"
click at [669, 18] on button "submit" at bounding box center [691, 32] width 45 height 28
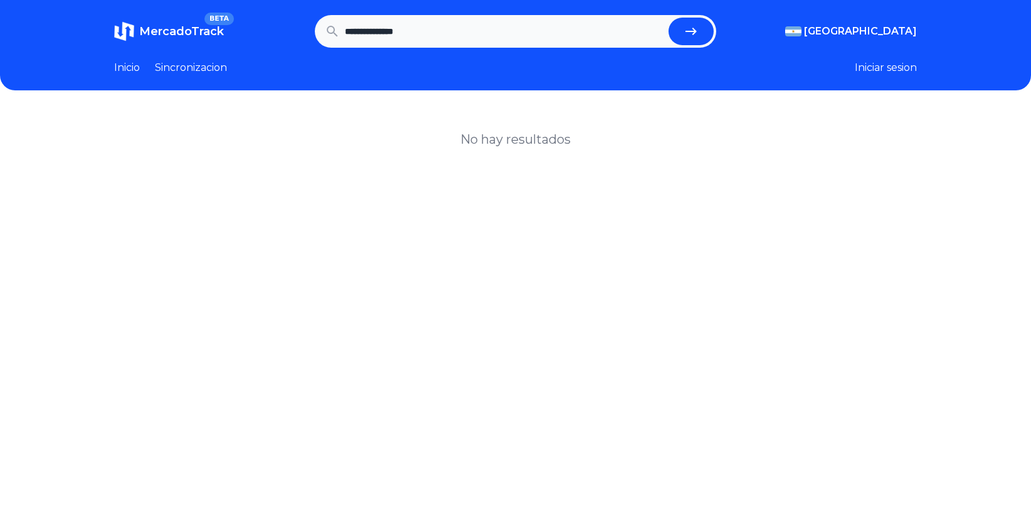
click at [456, 35] on input "**********" at bounding box center [504, 32] width 319 height 28
type input "**********"
click at [669, 18] on button "submit" at bounding box center [691, 32] width 45 height 28
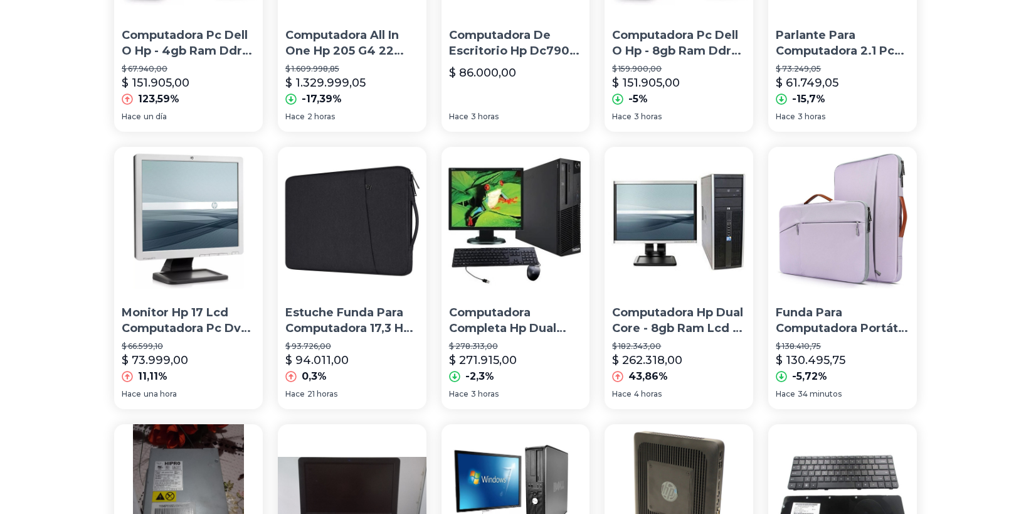
scroll to position [542, 0]
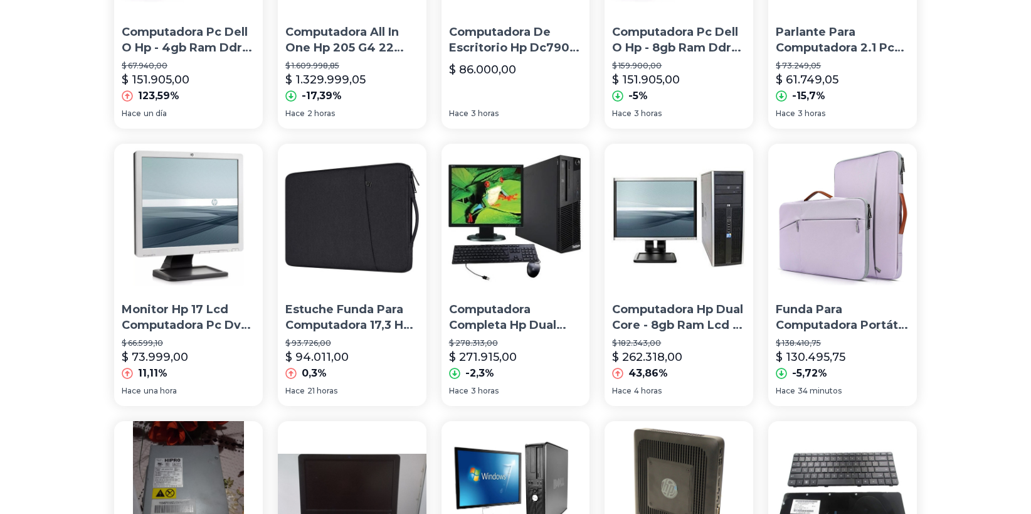
click at [354, 233] on img at bounding box center [352, 218] width 149 height 149
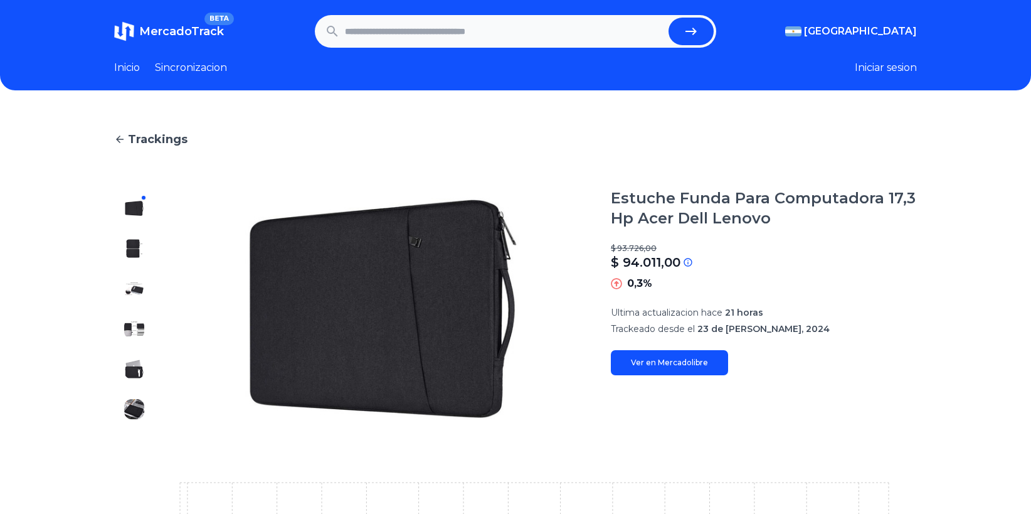
click at [142, 248] on img at bounding box center [134, 248] width 20 height 20
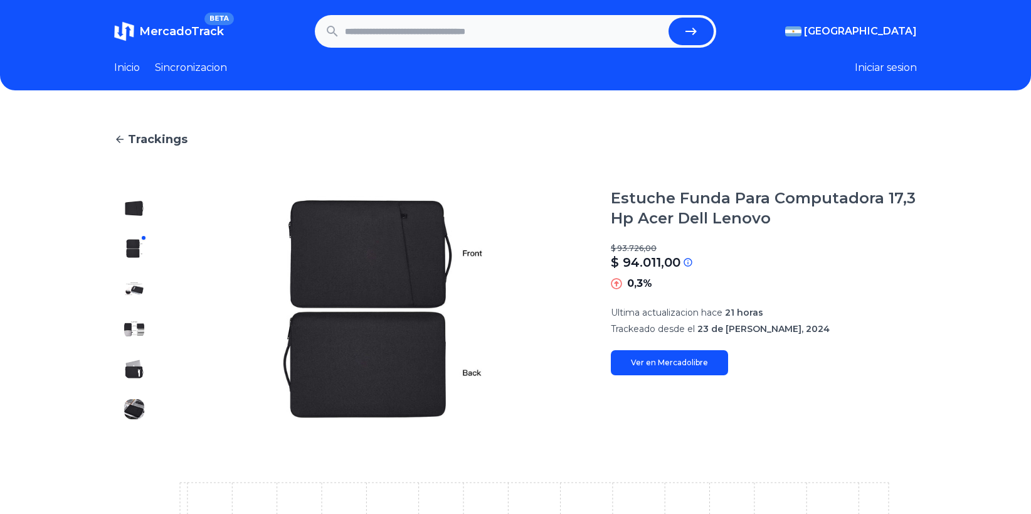
click at [136, 286] on img at bounding box center [134, 289] width 20 height 20
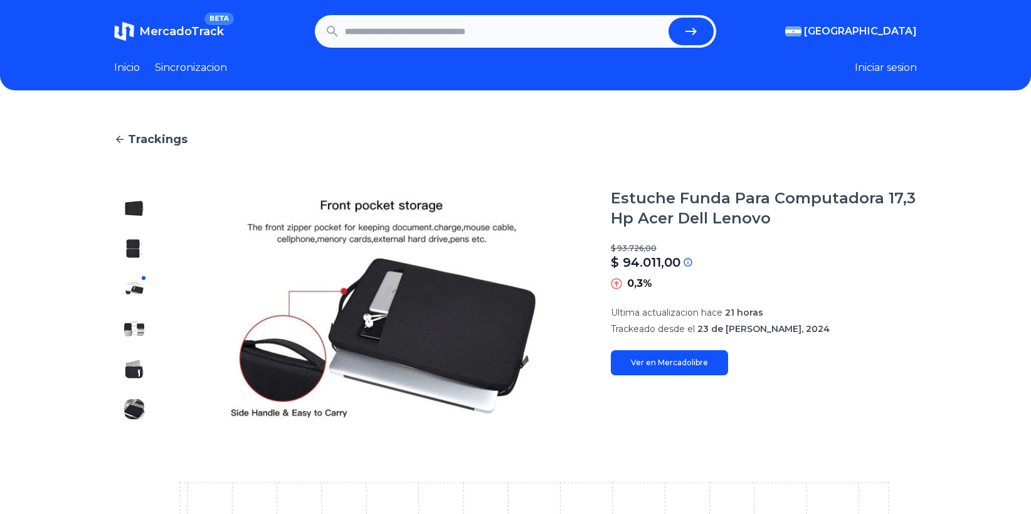
click at [143, 328] on img at bounding box center [134, 329] width 20 height 20
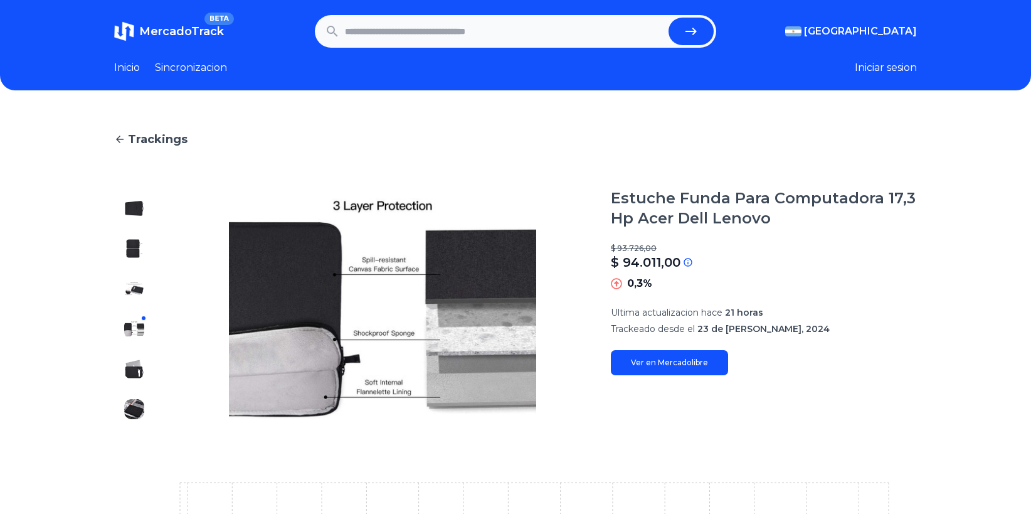
click at [138, 366] on img at bounding box center [134, 369] width 20 height 20
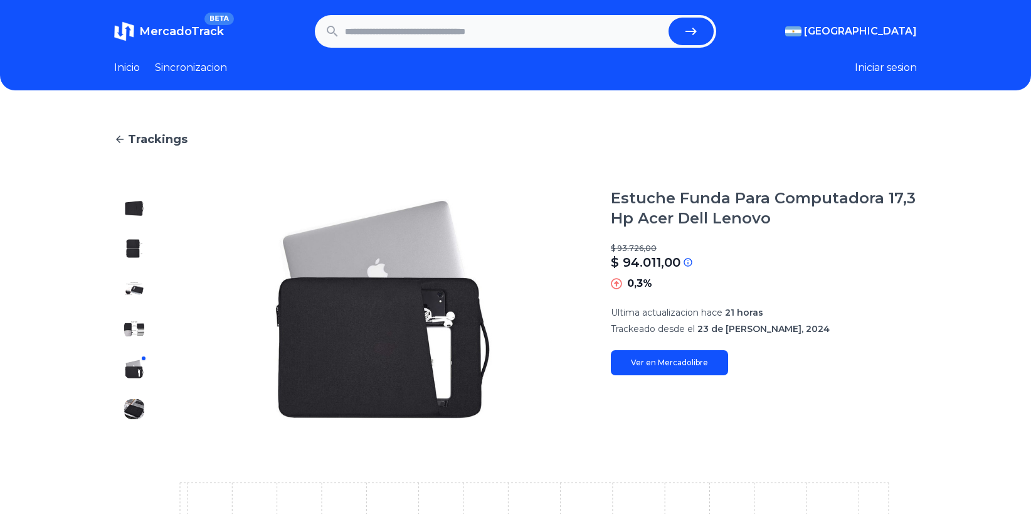
click at [138, 210] on img at bounding box center [134, 208] width 20 height 20
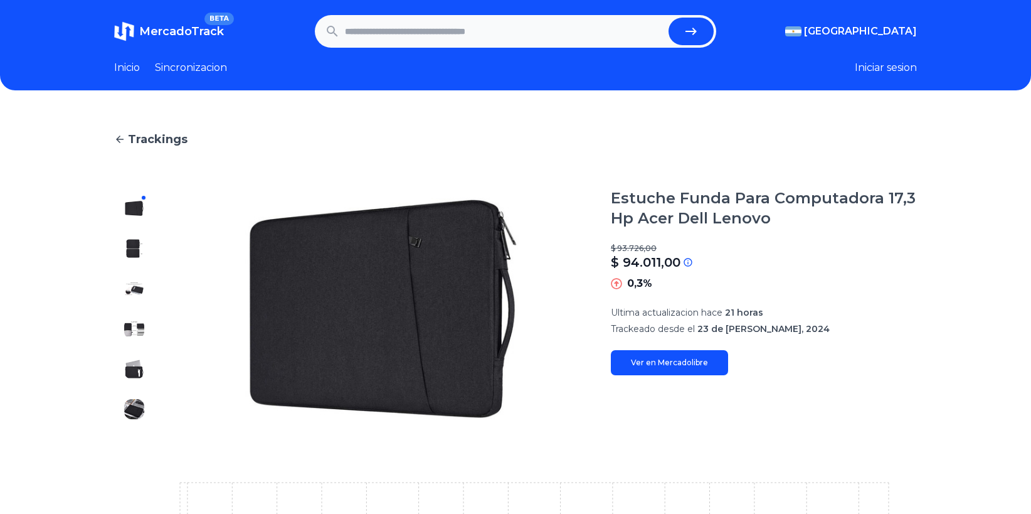
click at [343, 334] on img at bounding box center [382, 308] width 407 height 241
click at [507, 36] on input "text" at bounding box center [504, 32] width 319 height 28
type input "**********"
click at [669, 18] on button "submit" at bounding box center [691, 32] width 45 height 28
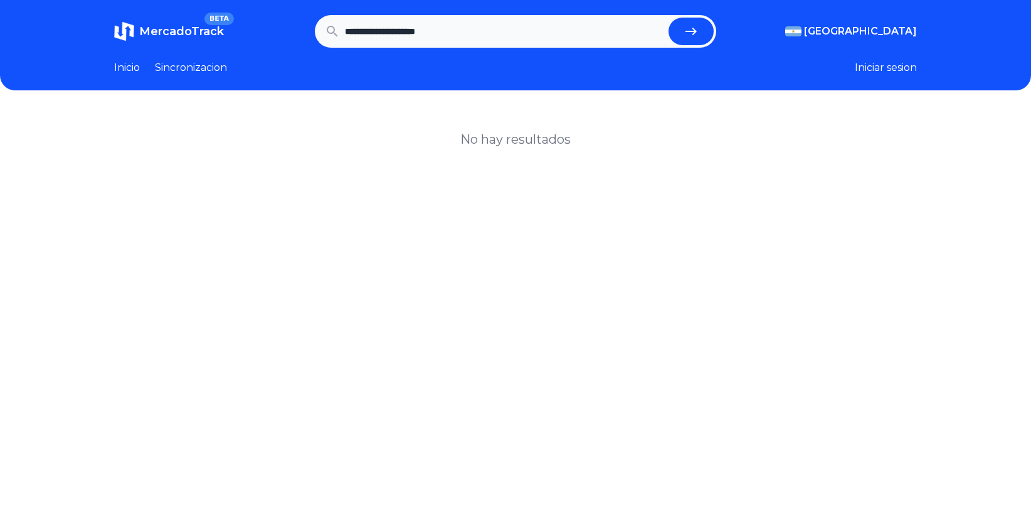
click at [481, 28] on input "**********" at bounding box center [504, 32] width 319 height 28
type input "**********"
click at [669, 18] on button "submit" at bounding box center [691, 32] width 45 height 28
click at [397, 35] on input "**********" at bounding box center [504, 32] width 319 height 28
type input "**********"
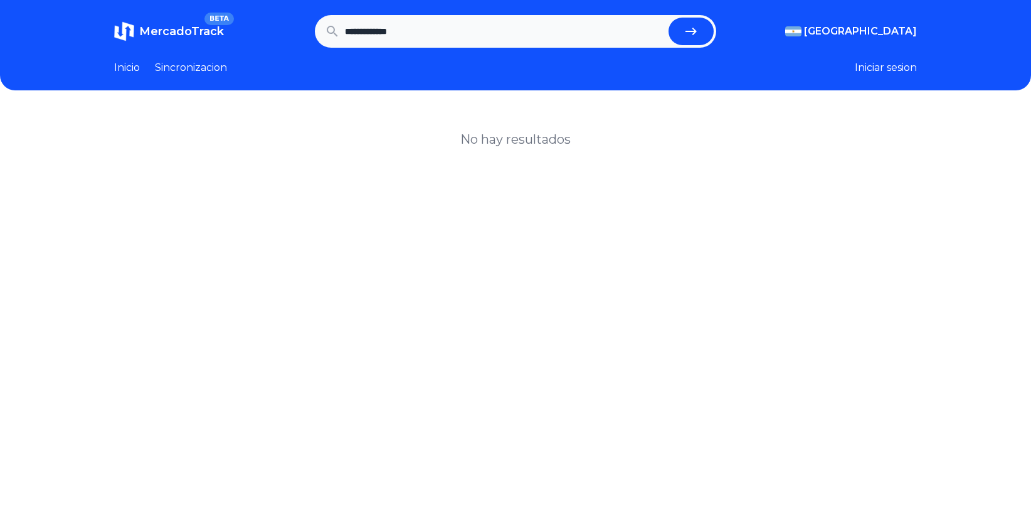
click at [669, 18] on button "submit" at bounding box center [691, 32] width 45 height 28
click at [447, 33] on input "**********" at bounding box center [504, 32] width 319 height 28
type input "*******"
click at [669, 18] on button "submit" at bounding box center [691, 32] width 45 height 28
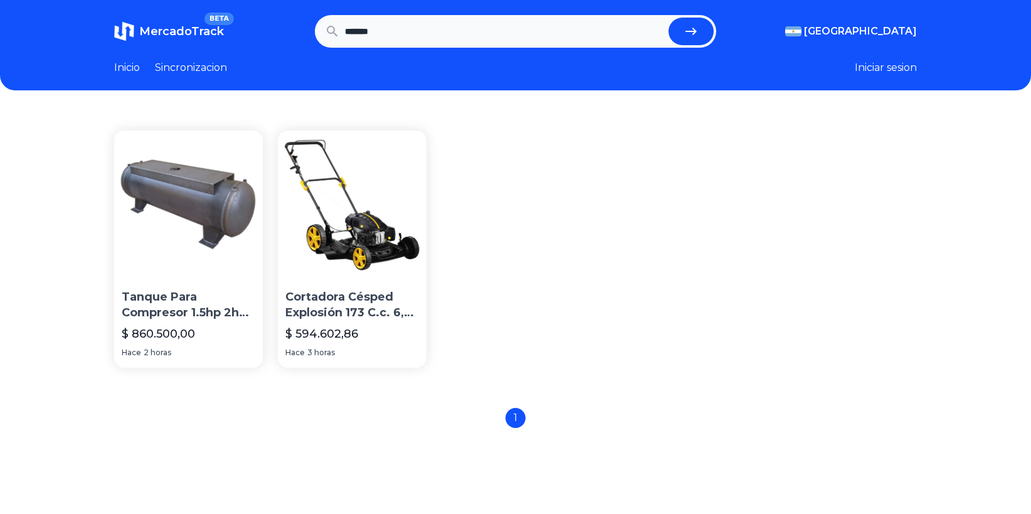
click at [417, 30] on input "*******" at bounding box center [504, 32] width 319 height 28
type input "**"
click at [669, 18] on button "submit" at bounding box center [691, 32] width 45 height 28
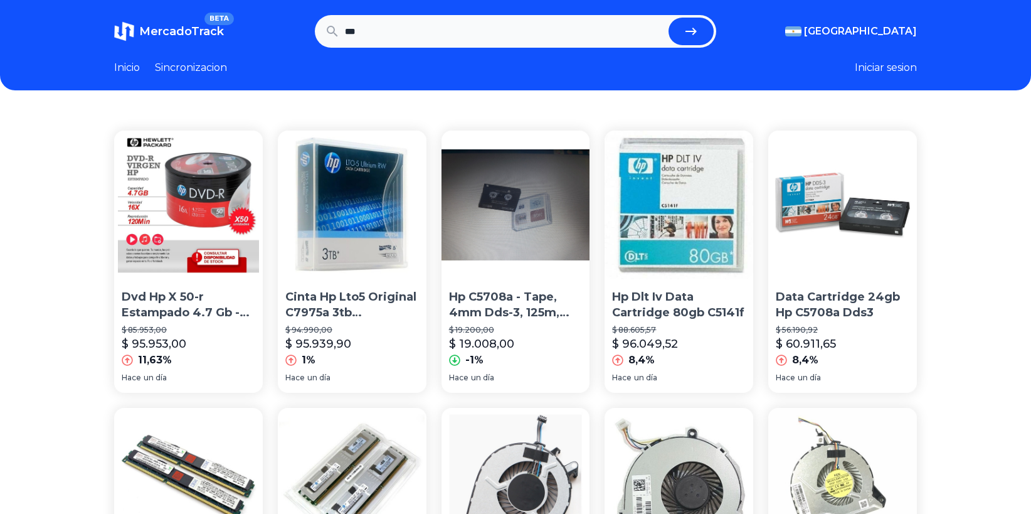
click at [417, 30] on input "**" at bounding box center [504, 32] width 319 height 28
type input "*"
type input "**********"
click at [669, 18] on button "submit" at bounding box center [691, 32] width 45 height 28
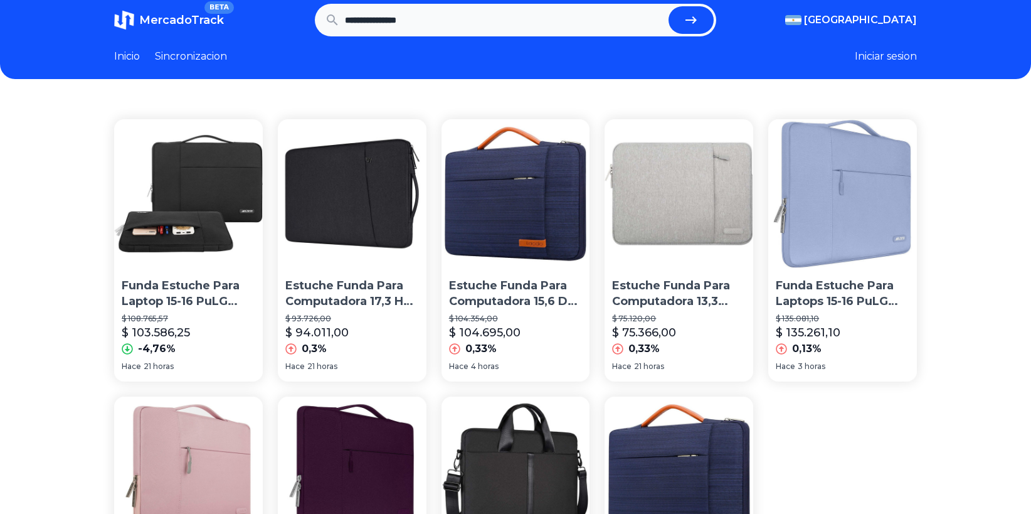
scroll to position [3, 0]
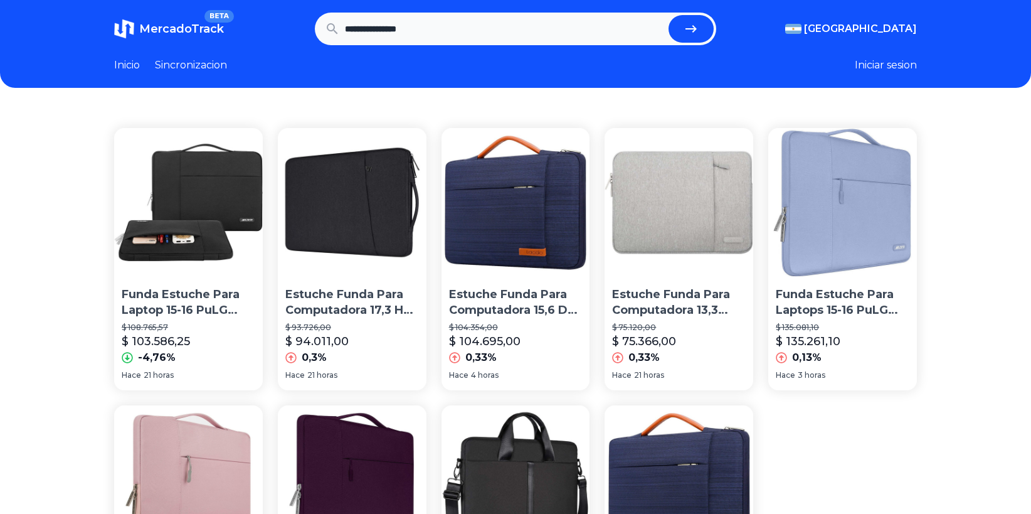
click at [543, 216] on img at bounding box center [516, 202] width 149 height 149
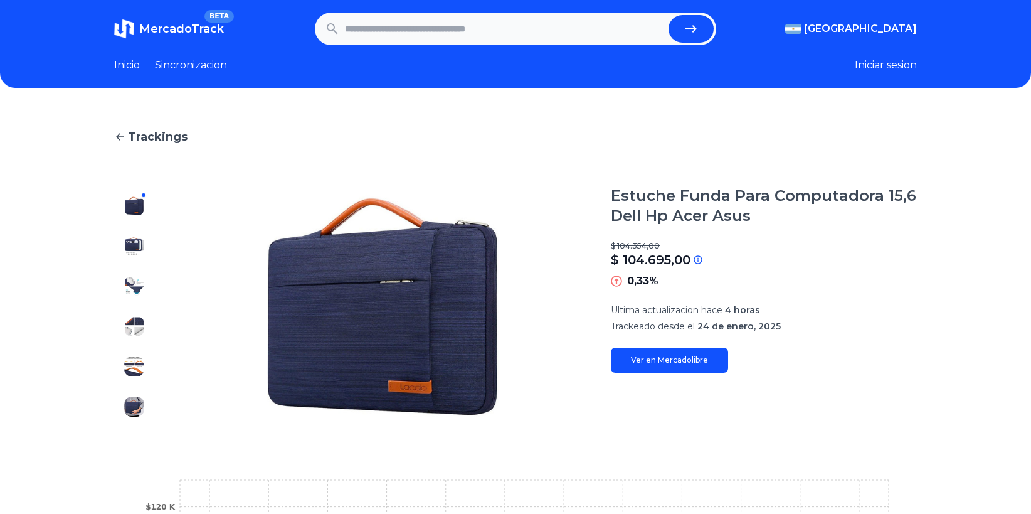
click at [142, 247] on img at bounding box center [134, 246] width 20 height 20
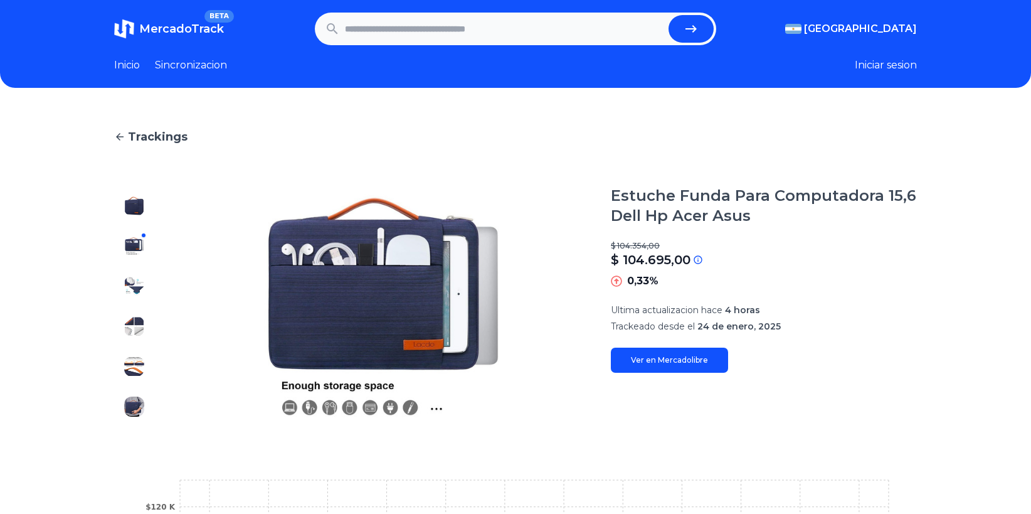
click at [141, 288] on img at bounding box center [134, 286] width 20 height 20
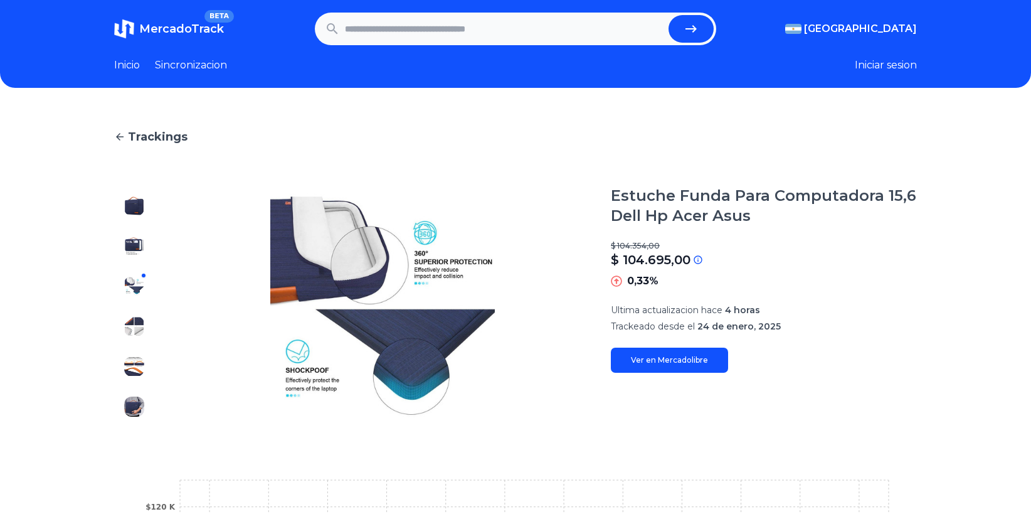
click at [139, 308] on div at bounding box center [134, 306] width 40 height 241
click at [139, 327] on img at bounding box center [134, 326] width 20 height 20
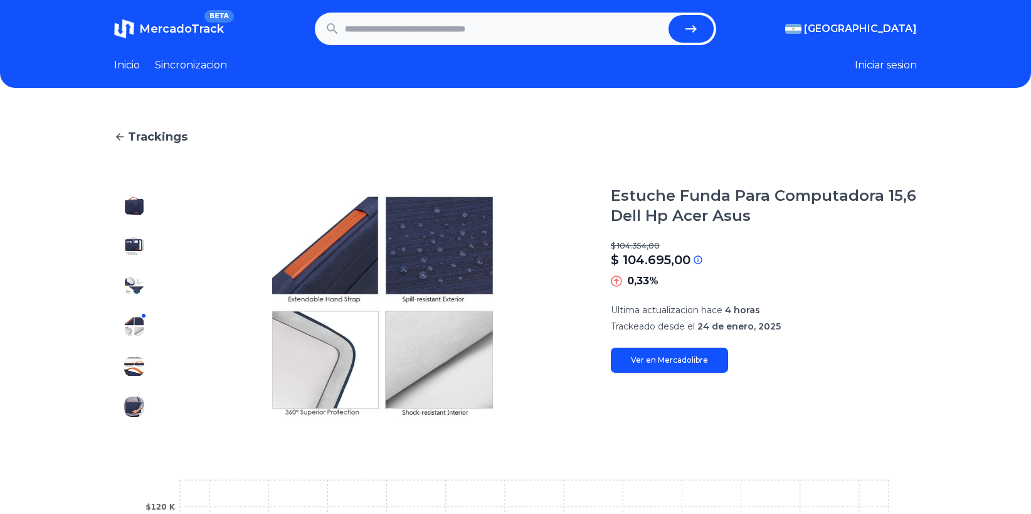
click at [134, 364] on img at bounding box center [134, 366] width 20 height 20
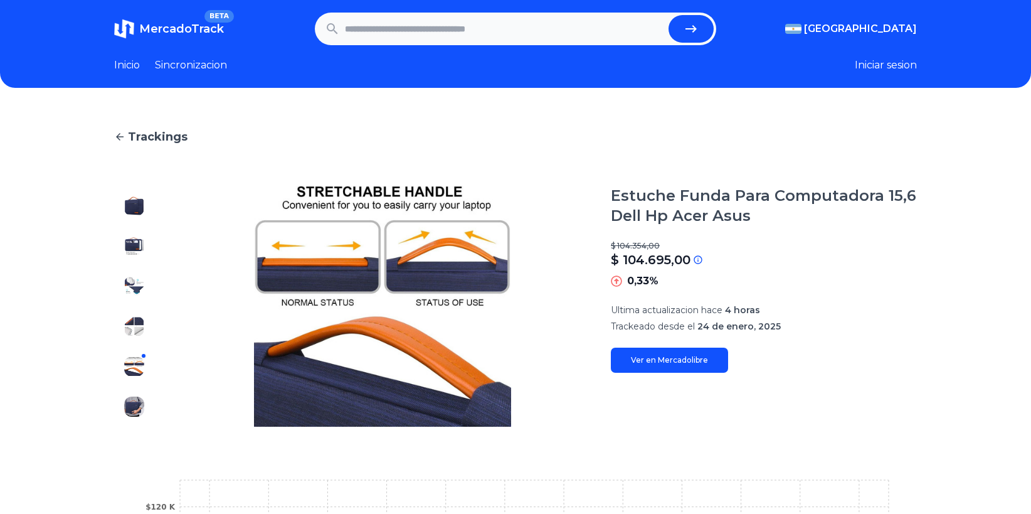
click at [136, 403] on img at bounding box center [134, 407] width 20 height 20
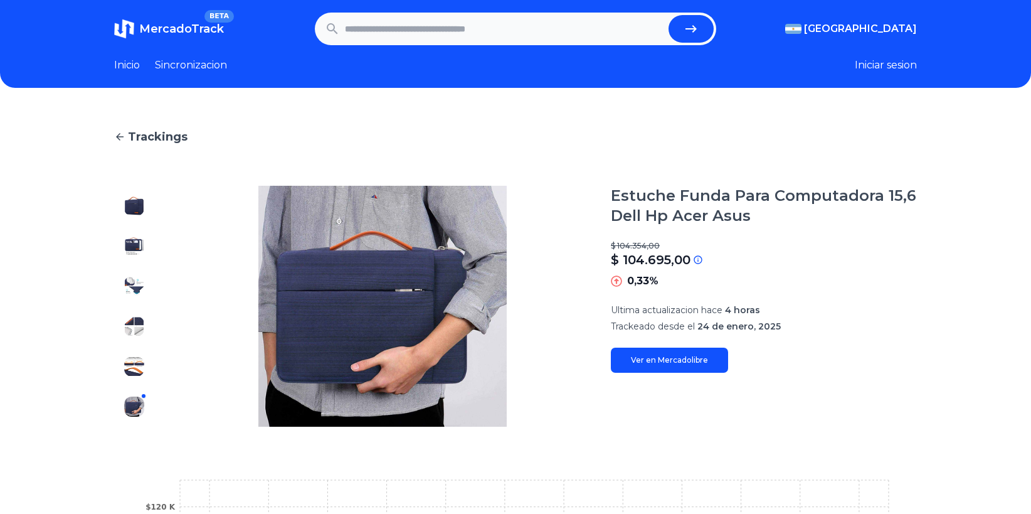
click at [139, 199] on img at bounding box center [134, 206] width 20 height 20
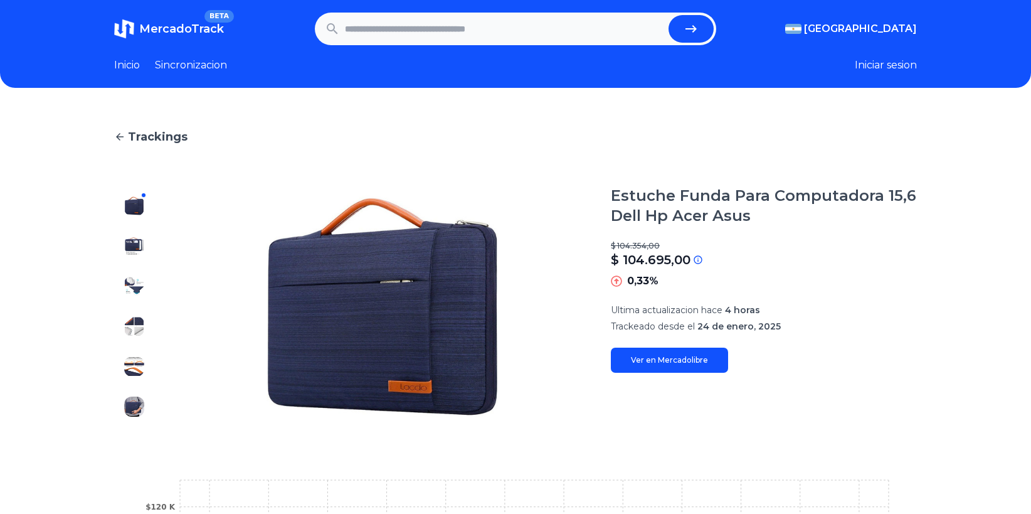
type input "**********"
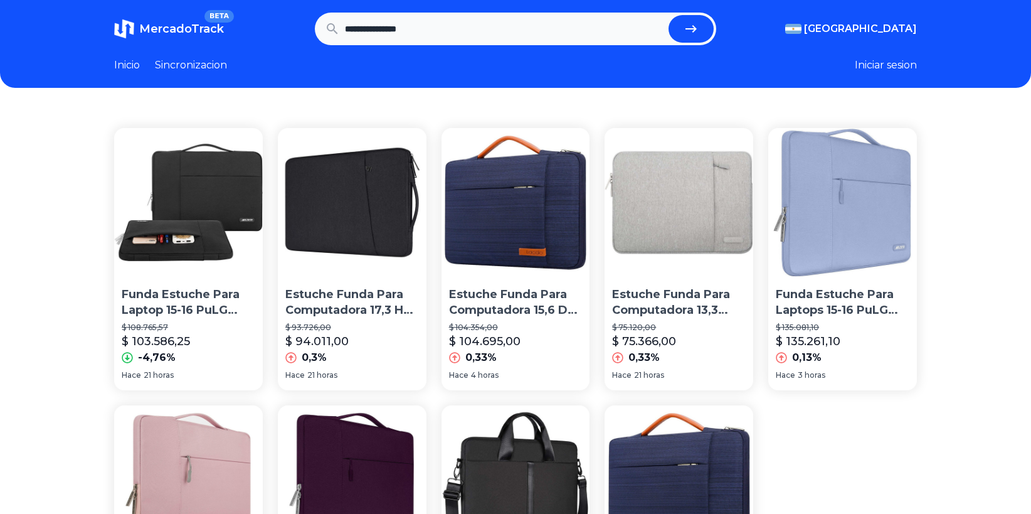
click at [224, 187] on img at bounding box center [188, 202] width 149 height 149
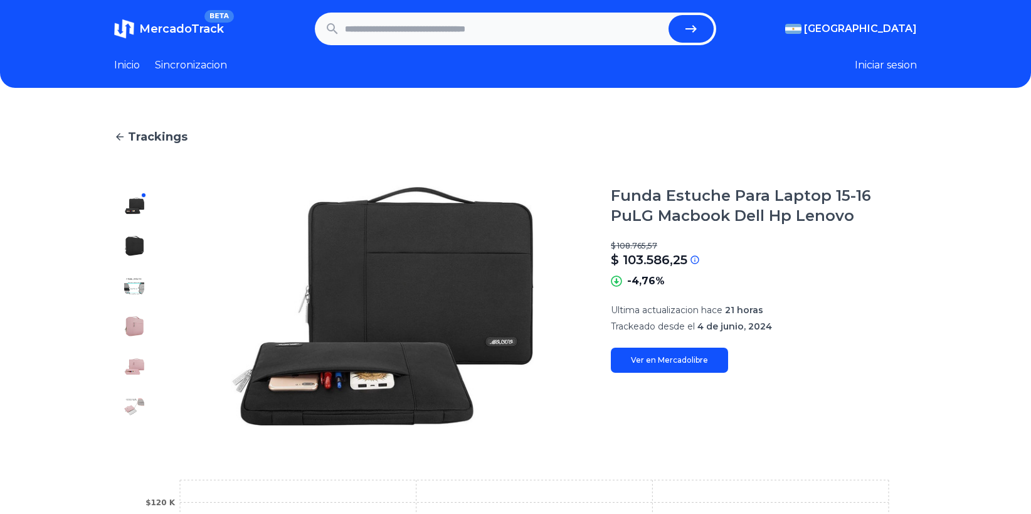
click at [136, 255] on img at bounding box center [134, 246] width 20 height 20
